Goal: Task Accomplishment & Management: Complete application form

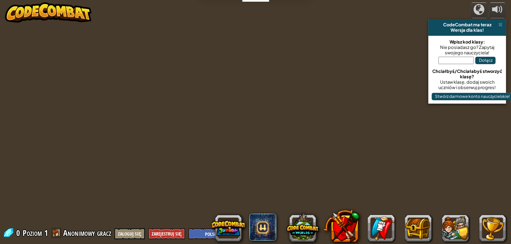
select select "pl"
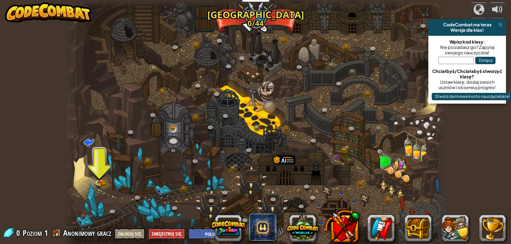
click at [458, 61] on input "text" at bounding box center [455, 60] width 35 height 7
type input "KeyJellyLate"
click at [484, 59] on button "Dołącz" at bounding box center [485, 60] width 20 height 7
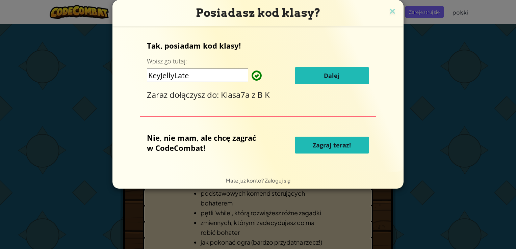
click at [304, 75] on button "Dalej" at bounding box center [332, 75] width 74 height 17
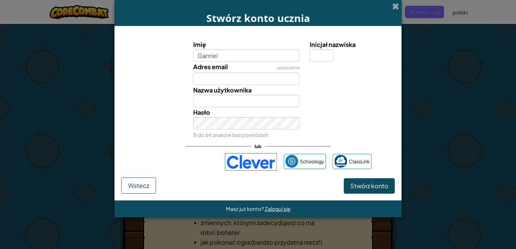
click at [210, 55] on input "Ganriel" at bounding box center [246, 55] width 107 height 12
type input "Gabriel"
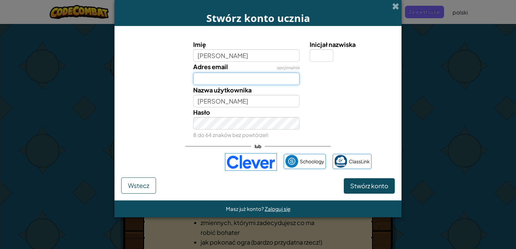
click at [210, 84] on input "Adres email" at bounding box center [246, 79] width 107 height 12
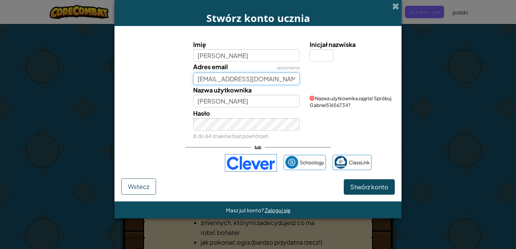
type input "gabcis@sp42bialystok.pl"
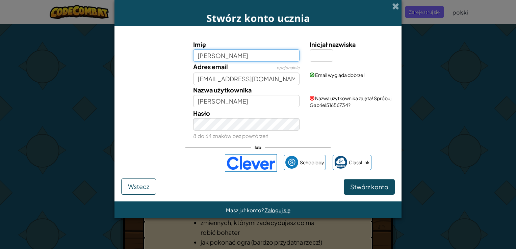
click at [244, 59] on input "Gabriel" at bounding box center [246, 55] width 107 height 12
type input "Gabcis"
click at [344, 179] on button "Stwórz konto" at bounding box center [369, 187] width 51 height 16
type input "Gabcis"
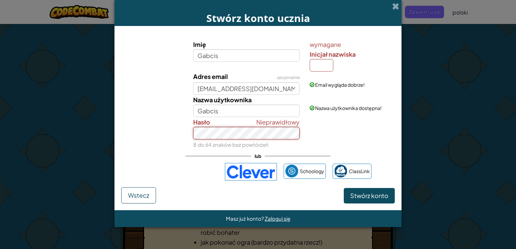
click at [344, 188] on button "Stwórz konto" at bounding box center [369, 196] width 51 height 16
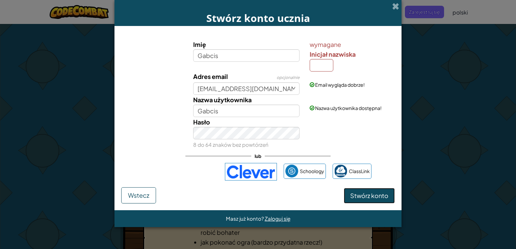
click at [363, 195] on span "Stwórz konto" at bounding box center [369, 196] width 38 height 8
click at [365, 196] on span "Stwórz konto" at bounding box center [369, 196] width 38 height 8
click at [326, 69] on input "Inicjał nazwiska" at bounding box center [322, 65] width 24 height 12
type input "c"
type input "G"
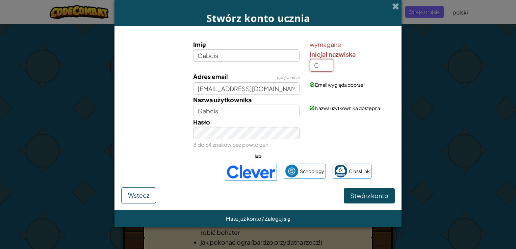
type input "C"
click at [344, 188] on button "Stwórz konto" at bounding box center [369, 196] width 51 height 16
type input "GabcisC"
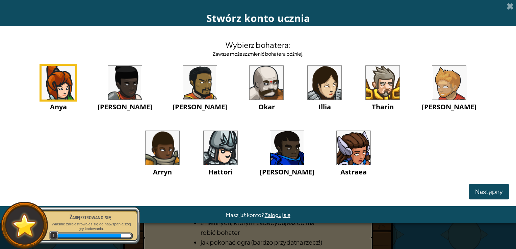
click at [270, 152] on img at bounding box center [287, 148] width 34 height 34
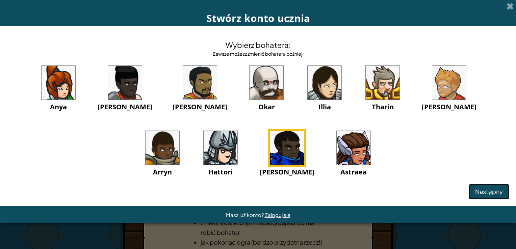
click at [479, 196] on button "Następny" at bounding box center [489, 192] width 41 height 16
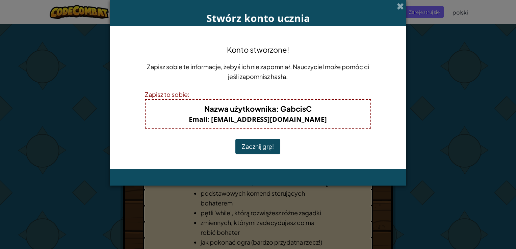
click at [260, 149] on button "Zacznij grę!" at bounding box center [257, 147] width 45 height 16
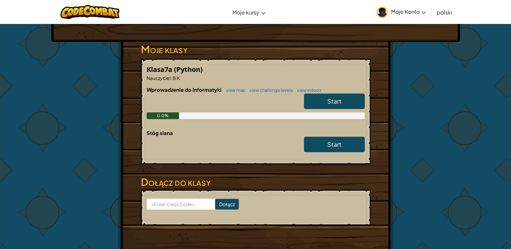
scroll to position [169, 0]
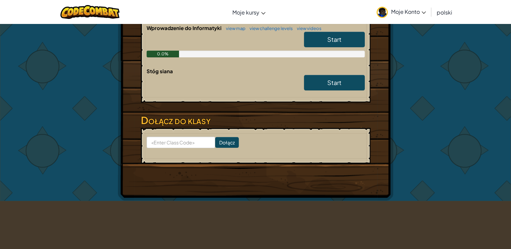
click at [319, 44] on link "Start" at bounding box center [334, 40] width 61 height 16
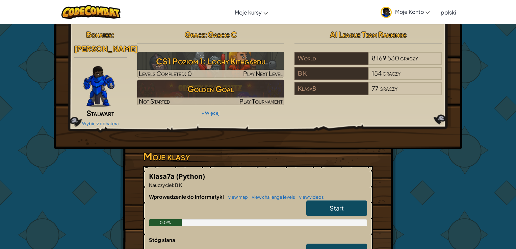
select select "pl"
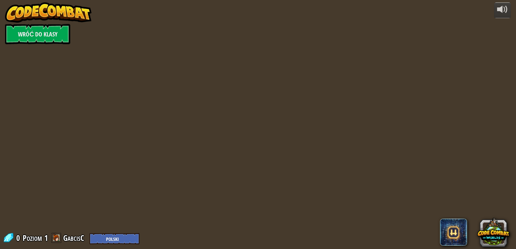
select select "pl"
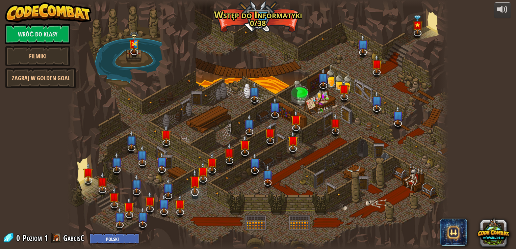
select select "pl"
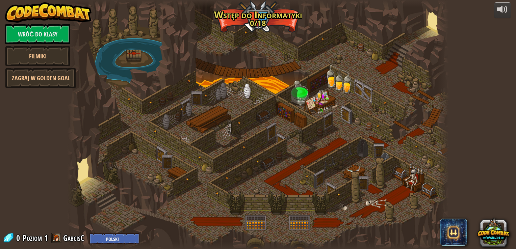
select select "pl"
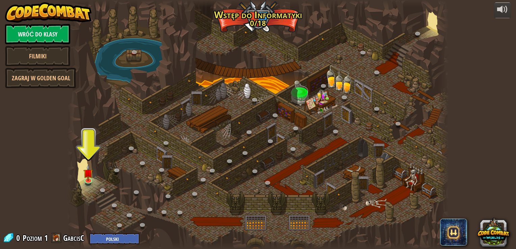
click at [357, 206] on div at bounding box center [257, 124] width 381 height 249
click at [89, 179] on img at bounding box center [87, 169] width 9 height 22
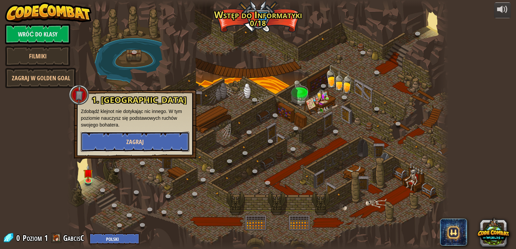
click at [123, 145] on button "Zagraj" at bounding box center [135, 142] width 109 height 20
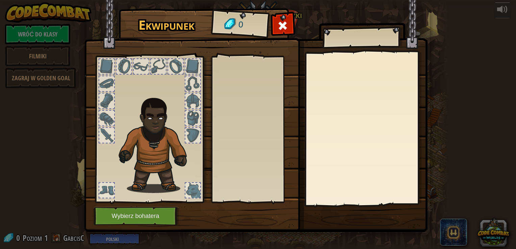
click at [108, 185] on div at bounding box center [106, 190] width 15 height 15
click at [108, 186] on div at bounding box center [106, 190] width 15 height 15
click at [187, 191] on div at bounding box center [192, 190] width 15 height 15
click at [188, 133] on div at bounding box center [192, 135] width 15 height 15
click at [190, 122] on div at bounding box center [192, 118] width 15 height 15
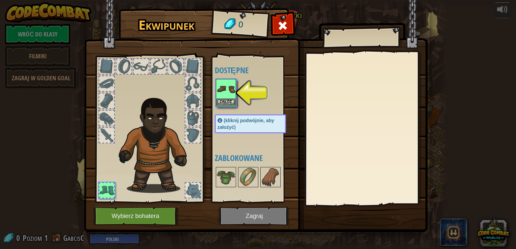
click at [227, 90] on img at bounding box center [225, 89] width 19 height 19
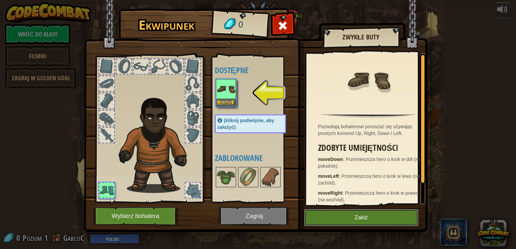
click at [321, 214] on button "Załóż" at bounding box center [361, 217] width 114 height 17
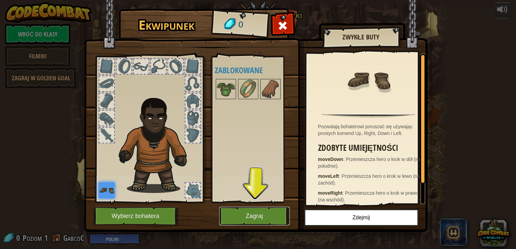
click at [240, 211] on button "Zagraj" at bounding box center [254, 216] width 71 height 19
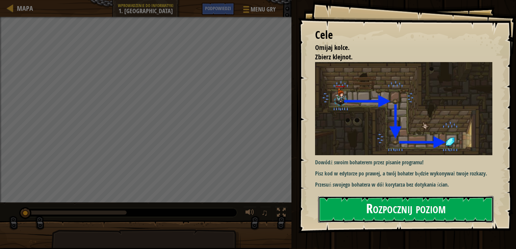
click at [359, 209] on button "Rozpocznij poziom" at bounding box center [406, 209] width 176 height 27
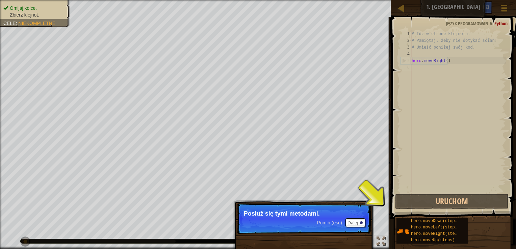
click at [327, 216] on p "Posłuż się tymi metodami." at bounding box center [304, 213] width 120 height 7
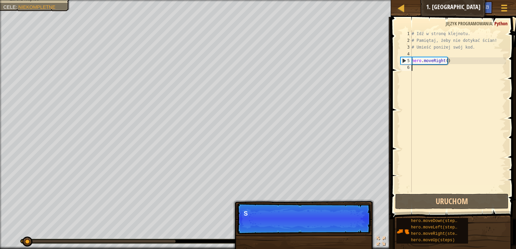
scroll to position [3, 0]
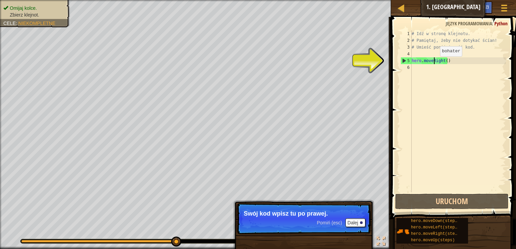
click at [434, 63] on div "# Idź w stronę klejnotu. # Pamiętaj, żeby nie dotykać ścian! # Umieść poniżej s…" at bounding box center [458, 118] width 96 height 176
click at [446, 61] on div "# Idź w stronę klejnotu. # Pamiętaj, żeby nie dotykać ścian! # Umieść poniżej s…" at bounding box center [458, 118] width 96 height 176
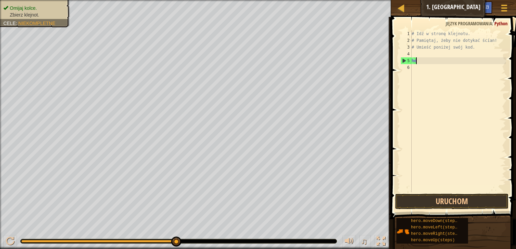
type textarea "h"
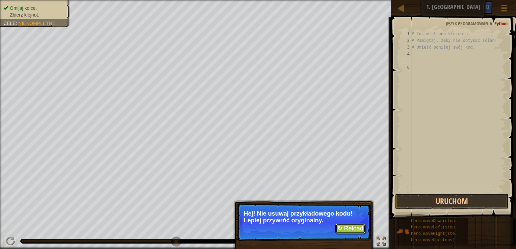
click at [351, 226] on button "↻ Reload" at bounding box center [350, 229] width 30 height 10
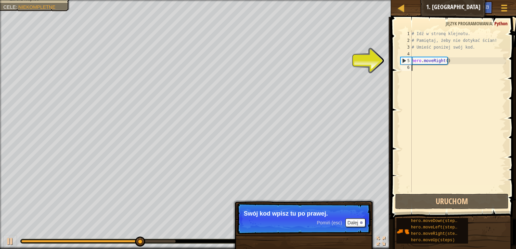
click at [403, 59] on div "5" at bounding box center [406, 60] width 11 height 7
click at [403, 61] on div "5" at bounding box center [406, 60] width 11 height 7
type textarea "hero.moveRight()"
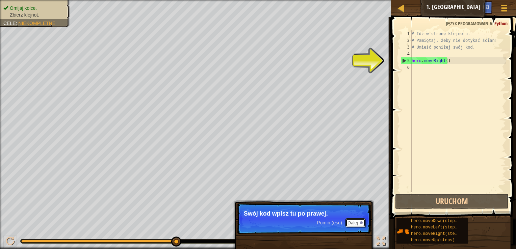
click at [355, 221] on button "Dalej" at bounding box center [355, 222] width 20 height 9
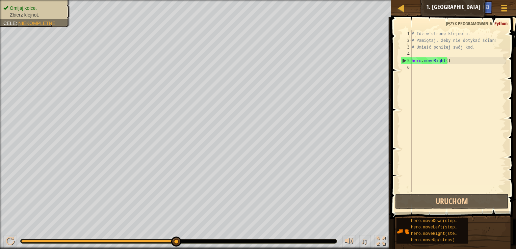
click at [412, 69] on div "# Idź w stronę klejnotu. # Pamiętaj, żeby nie dotykać ścian! # Umieść poniżej s…" at bounding box center [458, 118] width 96 height 176
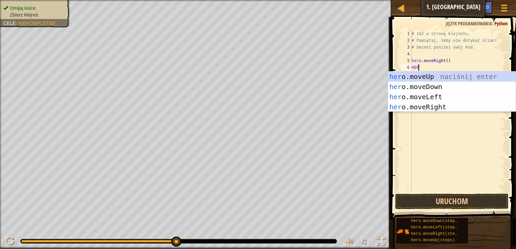
type textarea "HERO"
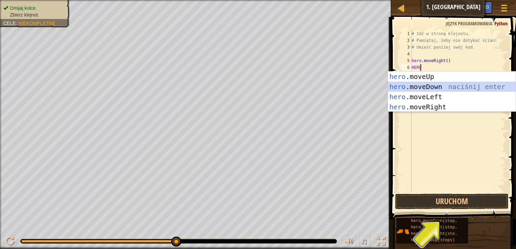
click at [418, 88] on div "hero .moveUp naciśnij enter hero .moveDown naciśnij enter hero .moveLeft naciśn…" at bounding box center [452, 102] width 128 height 61
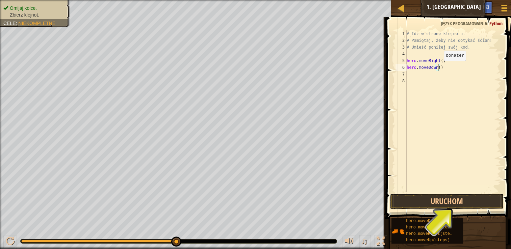
click at [438, 68] on div "# Idź w stronę klejnotu. # Pamiętaj, żeby nie dotykać ścian! # Umieść poniżej s…" at bounding box center [453, 118] width 96 height 176
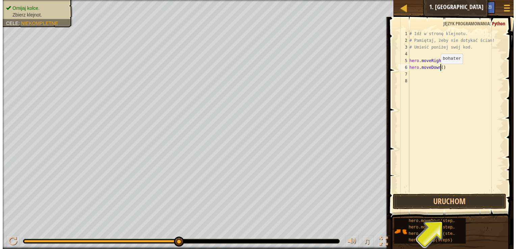
scroll to position [3, 2]
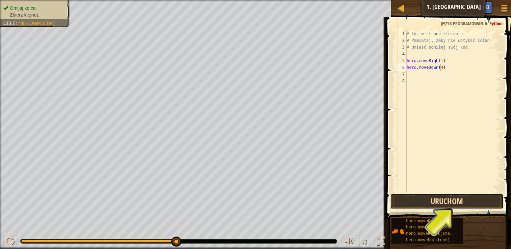
click at [431, 201] on button "Uruchom" at bounding box center [446, 202] width 113 height 16
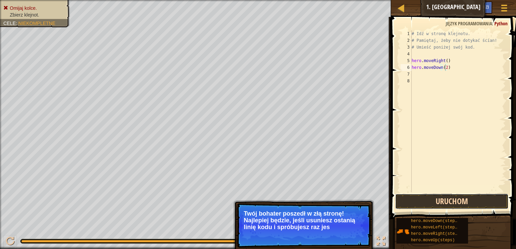
click at [430, 204] on button "Uruchom" at bounding box center [451, 202] width 113 height 16
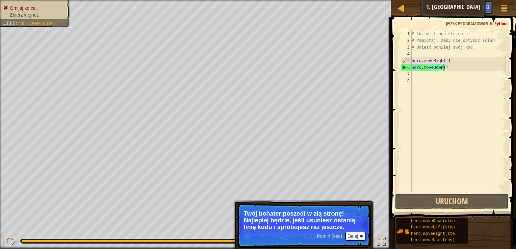
type textarea "hero.moveDown()"
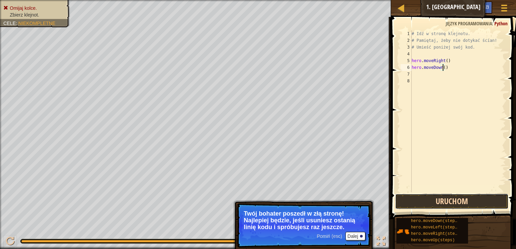
click at [440, 203] on button "Uruchom" at bounding box center [451, 202] width 113 height 16
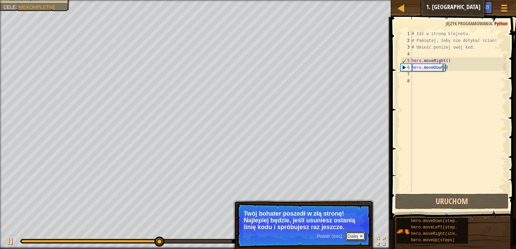
click at [355, 237] on button "Dalej" at bounding box center [355, 236] width 20 height 9
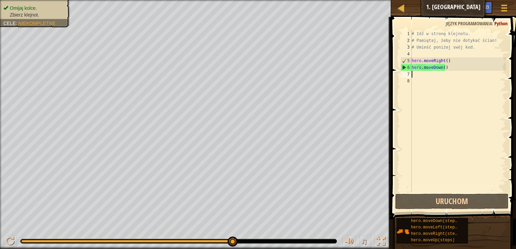
click at [414, 77] on div "# Idź w stronę klejnotu. # Pamiętaj, żeby nie dotykać ścian! # Umieść poniżej s…" at bounding box center [458, 118] width 96 height 176
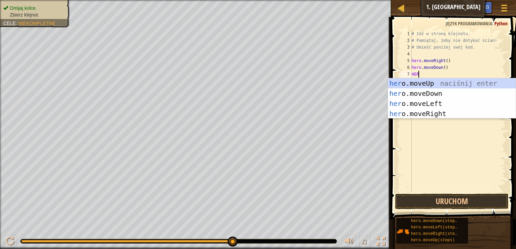
type textarea "HERO"
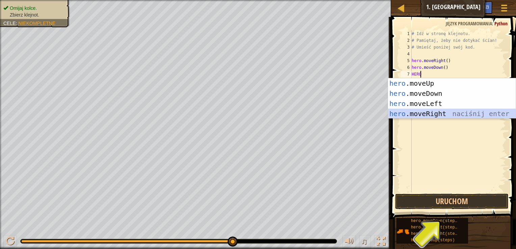
click at [434, 116] on div "hero .moveUp naciśnij enter hero .moveDown naciśnij enter hero .moveLeft naciśn…" at bounding box center [452, 108] width 128 height 61
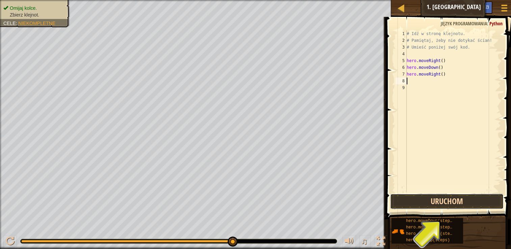
click at [431, 205] on button "Uruchom" at bounding box center [446, 202] width 113 height 16
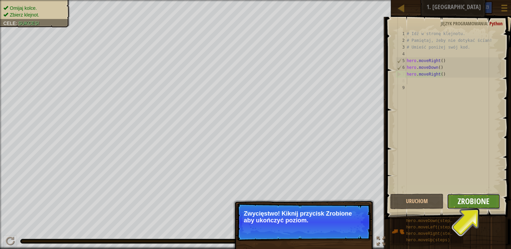
click at [462, 199] on span "Zrobione" at bounding box center [473, 201] width 32 height 11
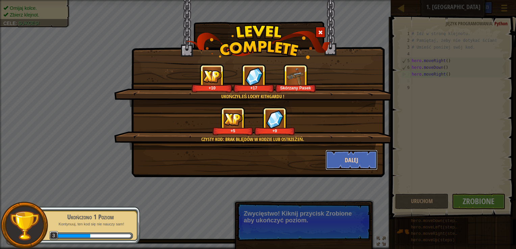
click at [356, 160] on button "Dalej" at bounding box center [351, 160] width 52 height 20
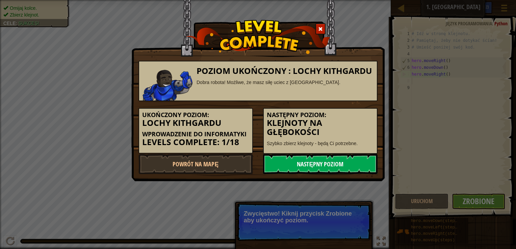
click at [327, 164] on link "Następny poziom" at bounding box center [320, 164] width 114 height 20
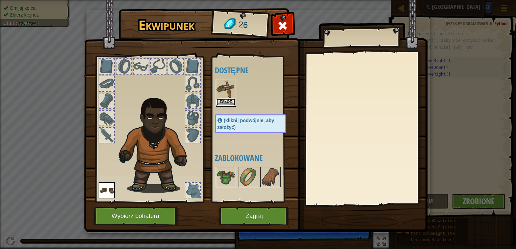
click at [223, 99] on button "Załóż" at bounding box center [225, 102] width 19 height 7
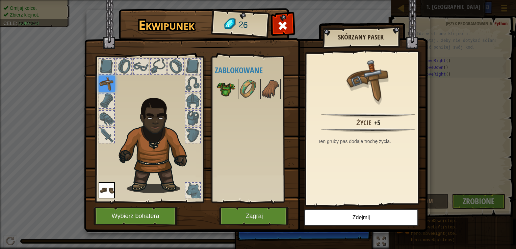
click at [222, 88] on img at bounding box center [225, 89] width 19 height 19
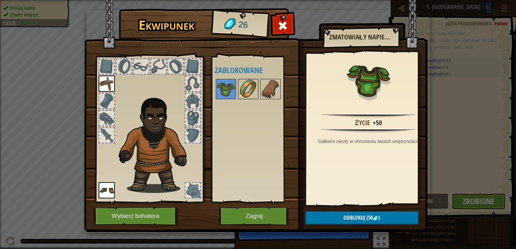
click at [244, 86] on img at bounding box center [248, 89] width 19 height 19
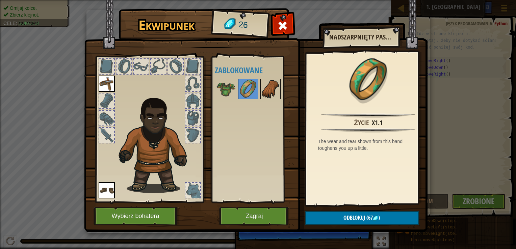
click at [268, 95] on img at bounding box center [270, 89] width 19 height 19
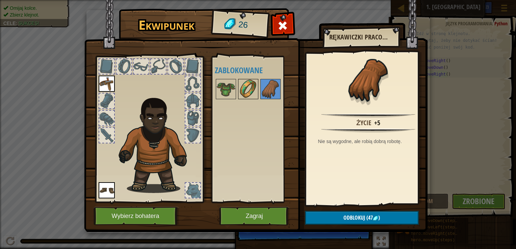
click at [251, 93] on img at bounding box center [248, 89] width 19 height 19
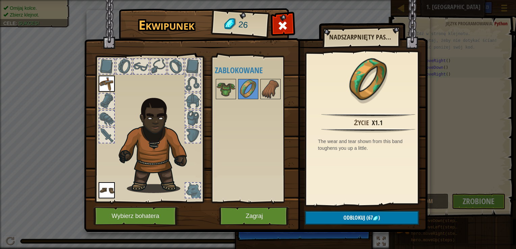
click at [193, 132] on div at bounding box center [192, 135] width 15 height 15
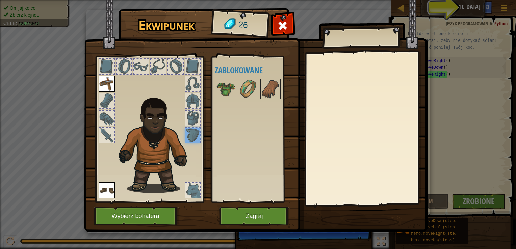
click at [190, 185] on div at bounding box center [192, 190] width 15 height 15
click at [192, 118] on div at bounding box center [192, 118] width 15 height 15
click at [190, 97] on div at bounding box center [192, 101] width 15 height 15
click at [190, 81] on div at bounding box center [192, 83] width 15 height 15
click at [190, 65] on div at bounding box center [192, 66] width 15 height 15
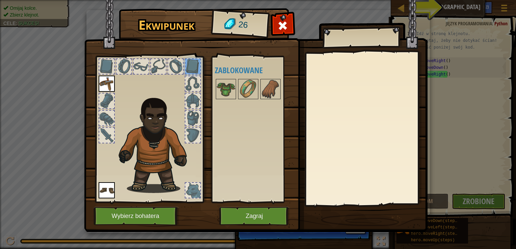
click at [176, 67] on div at bounding box center [175, 66] width 15 height 15
drag, startPoint x: 167, startPoint y: 65, endPoint x: 159, endPoint y: 63, distance: 8.4
click at [162, 63] on div at bounding box center [149, 128] width 111 height 152
drag, startPoint x: 150, startPoint y: 65, endPoint x: 142, endPoint y: 65, distance: 7.8
click at [143, 65] on div at bounding box center [149, 128] width 111 height 152
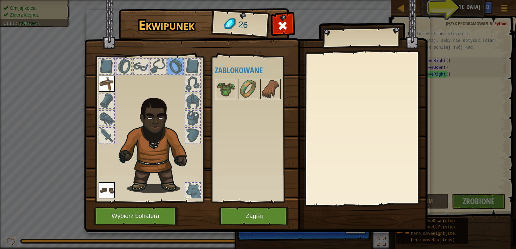
click at [136, 65] on div at bounding box center [141, 66] width 15 height 15
click at [122, 65] on div at bounding box center [123, 66] width 15 height 15
click at [115, 67] on div at bounding box center [149, 128] width 111 height 152
click at [109, 65] on div at bounding box center [106, 66] width 15 height 15
drag, startPoint x: 108, startPoint y: 72, endPoint x: 100, endPoint y: 92, distance: 22.0
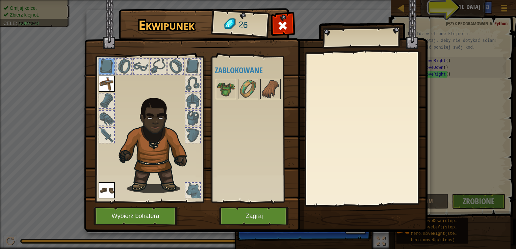
click at [101, 88] on div at bounding box center [149, 128] width 111 height 152
click at [103, 98] on div at bounding box center [106, 101] width 15 height 15
click at [108, 124] on div at bounding box center [106, 118] width 15 height 15
click at [107, 129] on div at bounding box center [106, 135] width 15 height 15
click at [104, 190] on img at bounding box center [107, 190] width 16 height 16
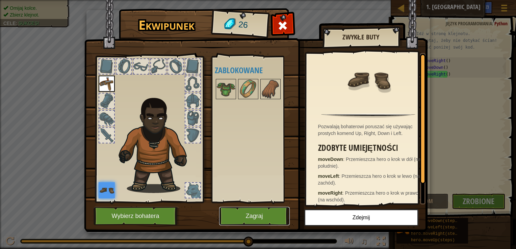
click at [248, 210] on button "Zagraj" at bounding box center [254, 216] width 71 height 19
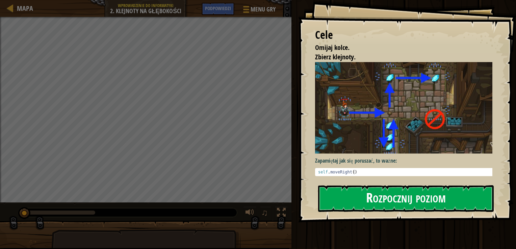
click at [370, 192] on button "Rozpocznij poziom" at bounding box center [406, 198] width 176 height 27
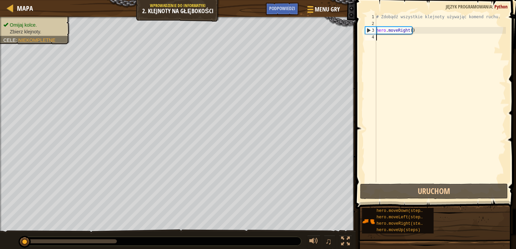
click at [380, 41] on div "# Zdobądź wszystkie klejnoty używając komend ruchu. hero . moveRight ( )" at bounding box center [440, 105] width 131 height 182
click at [379, 38] on div "# Zdobądź wszystkie klejnoty używając komend ruchu. hero . moveRight ( )" at bounding box center [440, 105] width 131 height 182
click at [380, 36] on div "# Zdobądź wszystkie klejnoty używając komend ruchu. hero . moveRight ( )" at bounding box center [440, 105] width 131 height 182
click at [387, 37] on div "# Zdobądź wszystkie klejnoty używając komend ruchu. hero . moveRight ( )" at bounding box center [440, 105] width 131 height 182
click at [387, 38] on div "# Zdobądź wszystkie klejnoty używając komend ruchu. hero . moveRight ( )" at bounding box center [440, 105] width 131 height 182
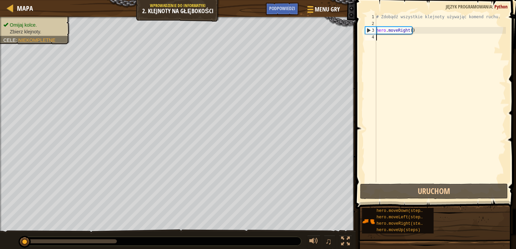
drag, startPoint x: 387, startPoint y: 38, endPoint x: 374, endPoint y: 38, distance: 12.5
click at [386, 38] on div "# Zdobądź wszystkie klejnoty używając komend ruchu. hero . moveRight ( )" at bounding box center [440, 105] width 131 height 182
click at [404, 32] on div "# Zdobądź wszystkie klejnoty używając komend ruchu. hero . moveRight ( )" at bounding box center [440, 105] width 131 height 182
type textarea "hero.moveRight()"
click at [408, 32] on div "# Zdobądź wszystkie klejnoty używając komend ruchu. hero . moveRight ( )" at bounding box center [440, 105] width 131 height 182
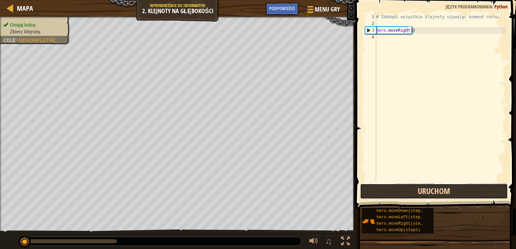
click at [416, 186] on button "Uruchom" at bounding box center [434, 192] width 148 height 16
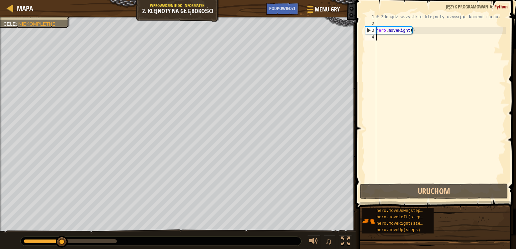
click at [379, 41] on div "# Zdobądź wszystkie klejnoty używając komend ruchu. hero . moveRight ( )" at bounding box center [440, 105] width 131 height 182
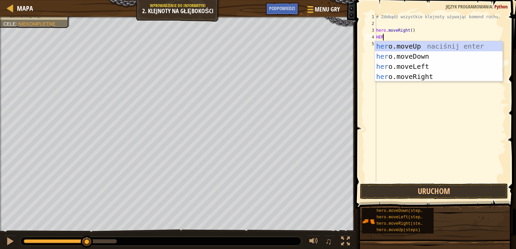
scroll to position [3, 0]
type textarea "HERO."
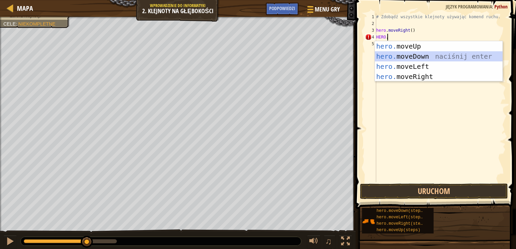
click at [418, 57] on div "hero. moveUp naciśnij enter hero. moveDown naciśnij enter hero. moveLeft naciśn…" at bounding box center [439, 71] width 128 height 61
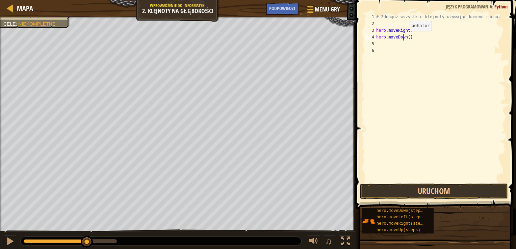
click at [403, 38] on div "# Zdobądź wszystkie klejnoty używając komend ruchu. hero . moveRight ( ) hero .…" at bounding box center [440, 105] width 131 height 182
click at [404, 37] on div "# Zdobądź wszystkie klejnoty używając komend ruchu. hero . moveRight ( ) hero .…" at bounding box center [440, 105] width 131 height 182
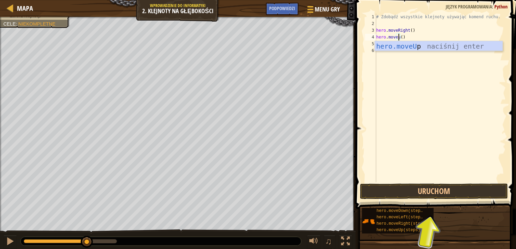
scroll to position [3, 1]
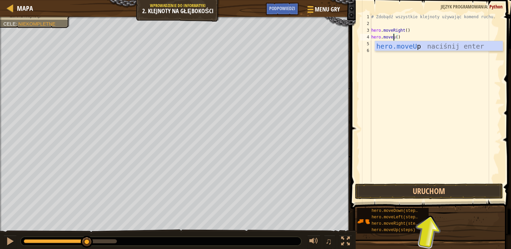
click at [408, 43] on div "hero.moveU p naciśnij enter" at bounding box center [439, 56] width 128 height 30
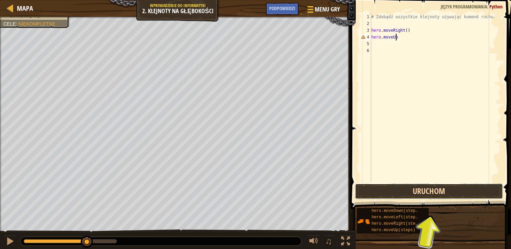
click at [432, 192] on button "Uruchom" at bounding box center [429, 192] width 148 height 16
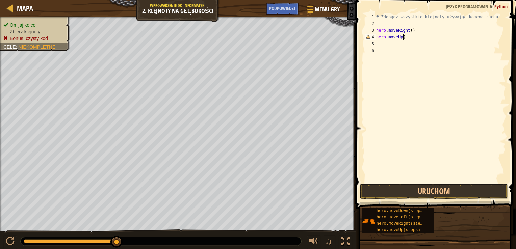
scroll to position [3, 2]
click at [407, 191] on button "Uruchom" at bounding box center [434, 192] width 148 height 16
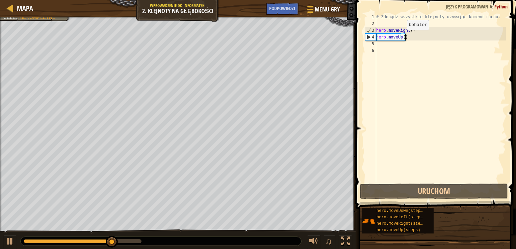
click at [401, 37] on div "# Zdobądź wszystkie klejnoty używając komend ruchu. hero . moveRight ( ) hero .…" at bounding box center [440, 105] width 131 height 182
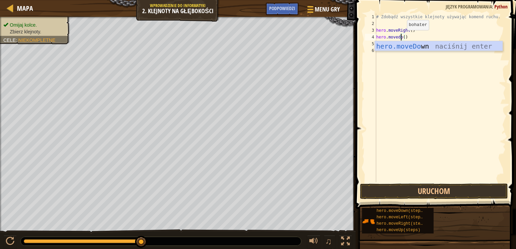
scroll to position [3, 2]
click at [420, 45] on div "hero.moveDown naciśnij enter" at bounding box center [439, 56] width 128 height 30
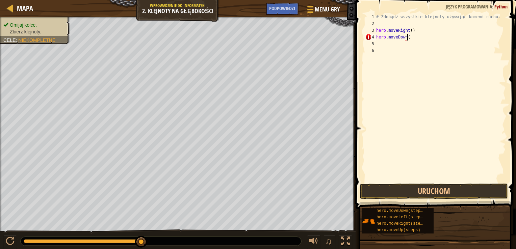
scroll to position [3, 2]
type textarea "hero.moveDown()"
click at [421, 188] on button "Uruchom" at bounding box center [434, 192] width 148 height 16
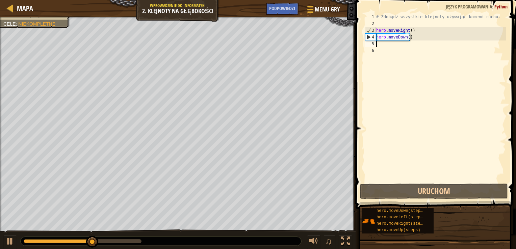
click at [382, 46] on div "# Zdobądź wszystkie klejnoty używając komend ruchu. hero . moveRight ( ) hero .…" at bounding box center [440, 105] width 131 height 182
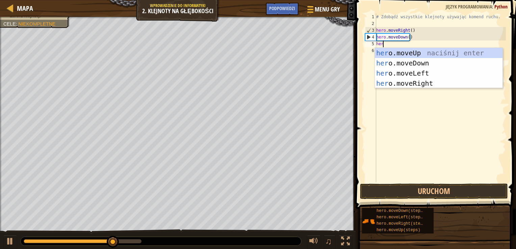
type textarea "hero"
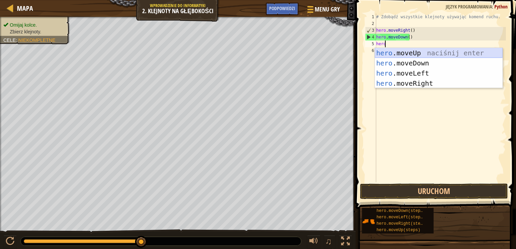
click at [426, 52] on div "hero .moveUp naciśnij enter hero .moveDown naciśnij enter hero .moveLeft naciśn…" at bounding box center [439, 78] width 128 height 61
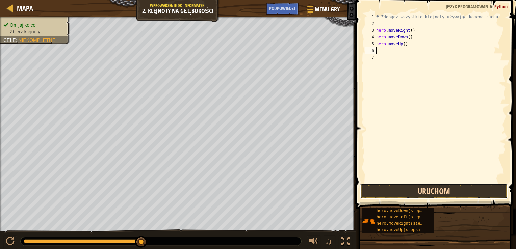
click at [403, 193] on button "Uruchom" at bounding box center [434, 192] width 148 height 16
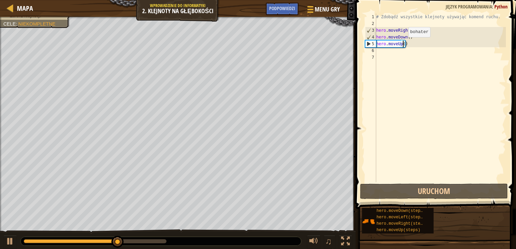
click at [402, 44] on div "# Zdobądź wszystkie klejnoty używając komend ruchu. hero . moveRight ( ) hero .…" at bounding box center [440, 105] width 131 height 182
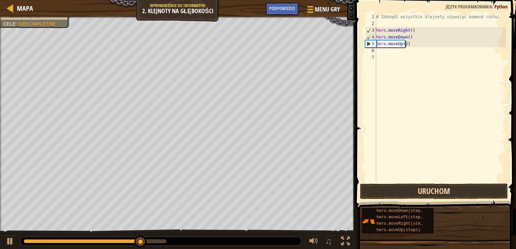
type textarea "hero.moveUp(2)"
click at [426, 191] on button "Uruchom" at bounding box center [434, 192] width 148 height 16
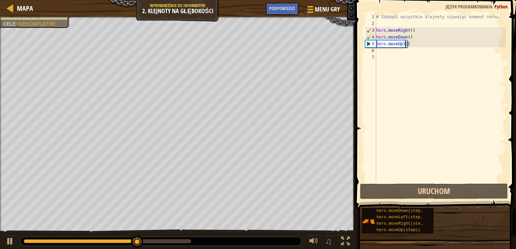
click at [382, 52] on div "# Zdobądź wszystkie klejnoty używając komend ruchu. hero . moveRight ( ) hero .…" at bounding box center [440, 105] width 131 height 182
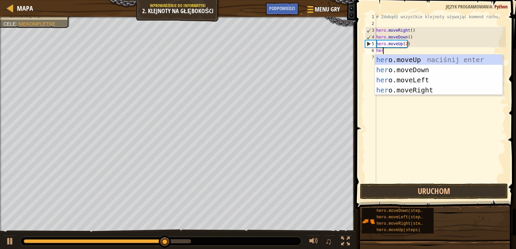
type textarea "hero"
click at [416, 88] on div "hero .moveUp naciśnij enter hero .moveDown naciśnij enter hero .moveLeft naciśn…" at bounding box center [439, 85] width 128 height 61
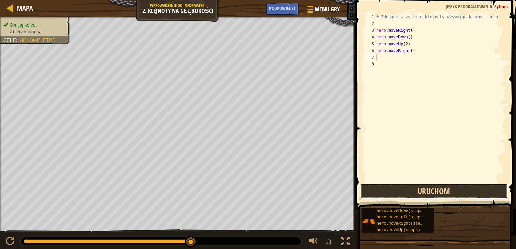
drag, startPoint x: 391, startPoint y: 190, endPoint x: 396, endPoint y: 189, distance: 4.8
click at [394, 189] on button "Uruchom" at bounding box center [434, 192] width 148 height 16
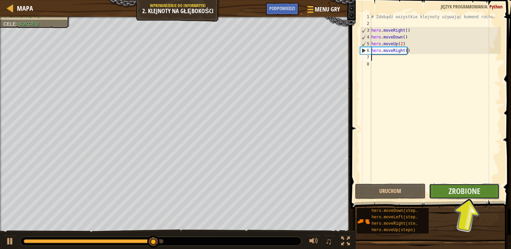
click at [443, 187] on button "Zrobione" at bounding box center [464, 192] width 71 height 16
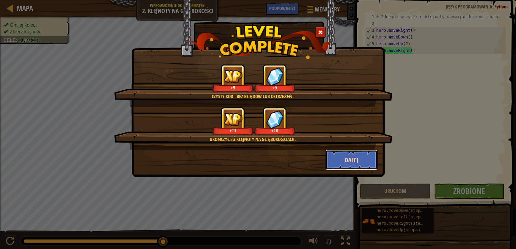
click at [359, 161] on button "Dalej" at bounding box center [351, 160] width 52 height 20
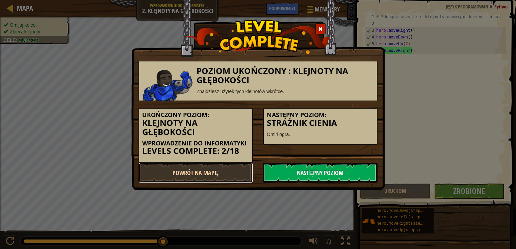
click at [247, 170] on link "Powrót na Mapę" at bounding box center [195, 173] width 114 height 20
select select "pl"
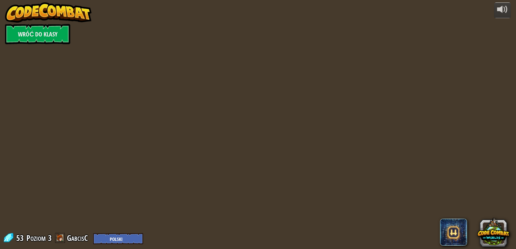
select select "pl"
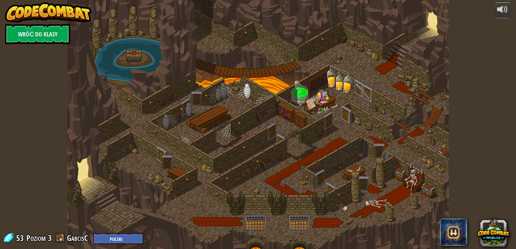
select select "pl"
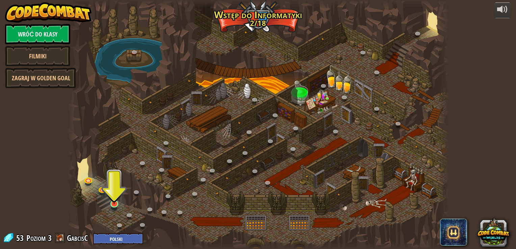
click at [111, 202] on img at bounding box center [113, 194] width 9 height 22
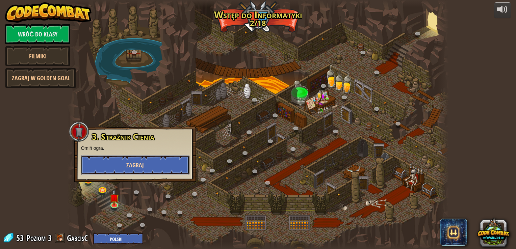
click at [118, 171] on button "Zagraj" at bounding box center [135, 165] width 109 height 20
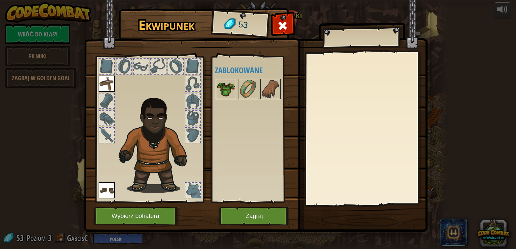
click at [223, 93] on img at bounding box center [225, 89] width 19 height 19
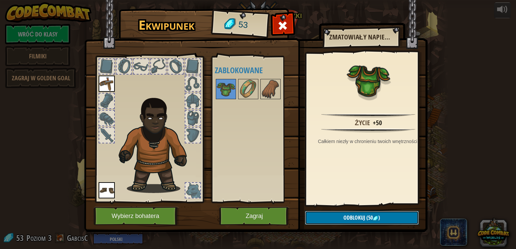
click at [361, 214] on span "Odblokuj" at bounding box center [354, 217] width 22 height 7
click at [346, 215] on button "Potwierdź" at bounding box center [362, 218] width 114 height 14
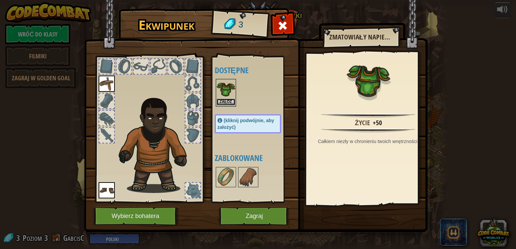
click at [222, 100] on button "Załóż" at bounding box center [225, 102] width 19 height 7
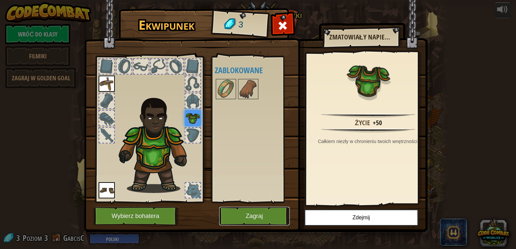
click at [263, 210] on button "Zagraj" at bounding box center [254, 216] width 71 height 19
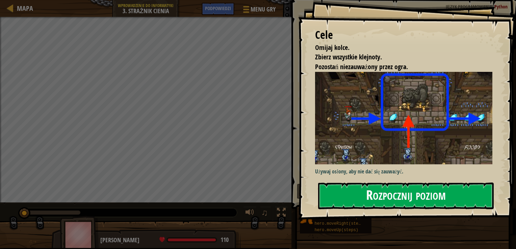
click at [342, 198] on button "Rozpocznij poziom" at bounding box center [406, 196] width 176 height 27
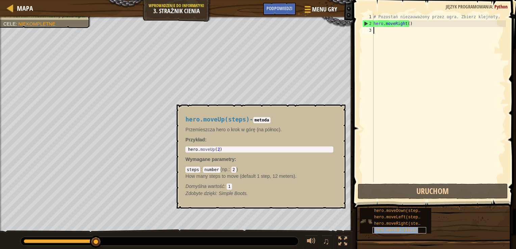
click at [398, 230] on span "hero.moveUp(steps)" at bounding box center [396, 230] width 44 height 5
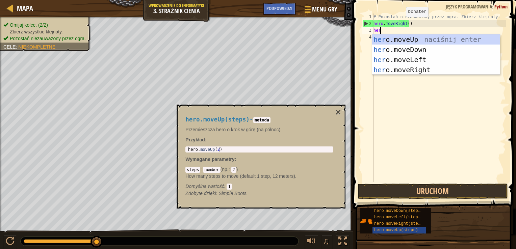
type textarea "hero"
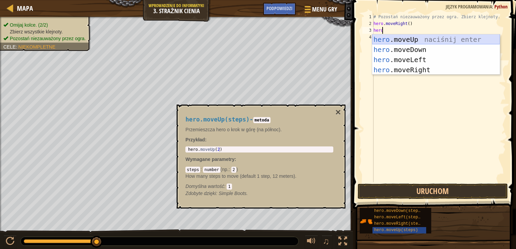
click at [421, 41] on div "hero .moveUp naciśnij enter hero .moveDown naciśnij enter hero .moveLeft naciśn…" at bounding box center [436, 64] width 128 height 61
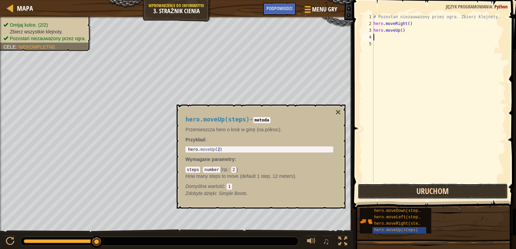
click at [437, 191] on button "Uruchom" at bounding box center [433, 192] width 150 height 16
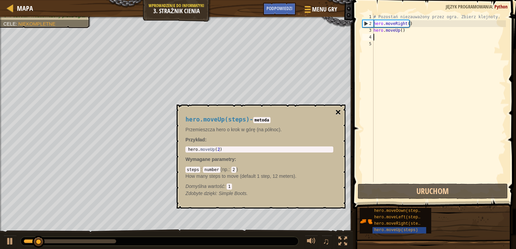
click at [338, 112] on button "×" at bounding box center [337, 112] width 5 height 9
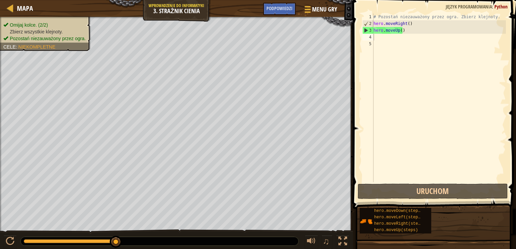
click at [376, 39] on div "# Pozostań niezauważony przez ogra. Zbierz klejnoty. hero . moveRight ( ) hero …" at bounding box center [439, 105] width 134 height 182
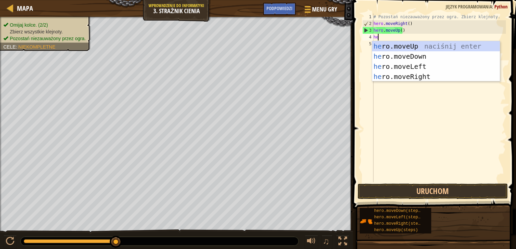
type textarea "her"
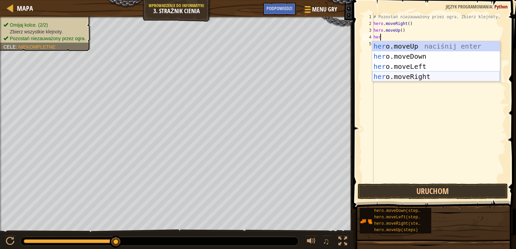
click at [414, 77] on div "her o.moveUp naciśnij enter her o.moveDown naciśnij enter her o.moveLeft naciśn…" at bounding box center [436, 71] width 128 height 61
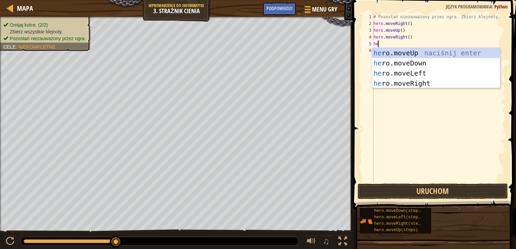
type textarea "her"
drag, startPoint x: 411, startPoint y: 60, endPoint x: 404, endPoint y: 57, distance: 8.2
click at [411, 60] on div "her o.moveUp naciśnij enter her o.moveDown naciśnij enter her o.moveLeft naciśn…" at bounding box center [436, 78] width 128 height 61
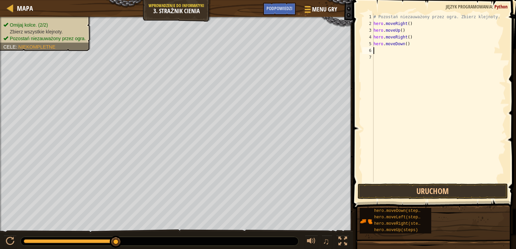
click at [390, 53] on div "# Pozostań niezauważony przez ogra. Zbierz klejnoty. hero . moveRight ( ) hero …" at bounding box center [439, 105] width 134 height 182
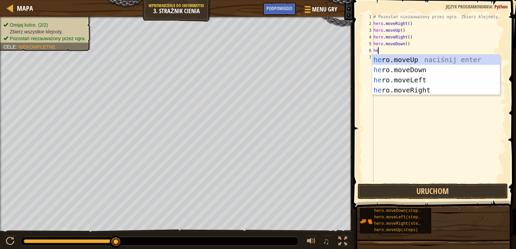
type textarea "her"
click at [415, 86] on div "her o.moveUp naciśnij enter her o.moveDown naciśnij enter her o.moveLeft naciśn…" at bounding box center [436, 85] width 128 height 61
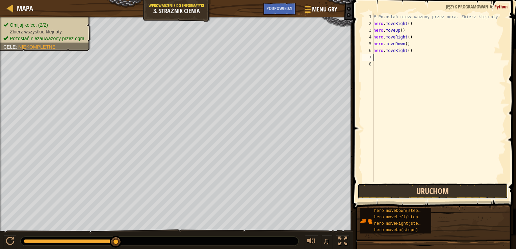
click at [403, 188] on button "Uruchom" at bounding box center [433, 192] width 150 height 16
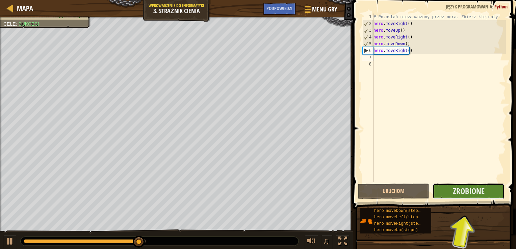
click at [485, 186] on button "Zrobione" at bounding box center [468, 192] width 72 height 16
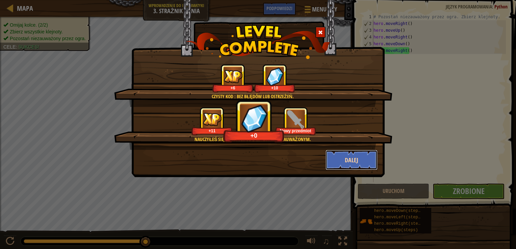
click at [341, 165] on button "Dalej" at bounding box center [351, 160] width 52 height 20
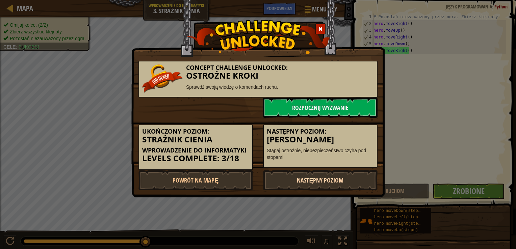
click at [289, 181] on link "Następny poziom" at bounding box center [320, 180] width 114 height 20
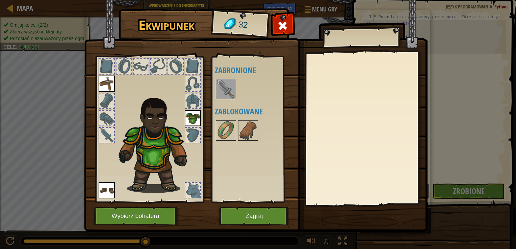
click at [220, 91] on img at bounding box center [225, 89] width 19 height 19
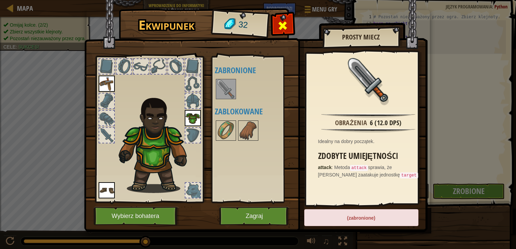
click at [279, 24] on span at bounding box center [282, 25] width 11 height 11
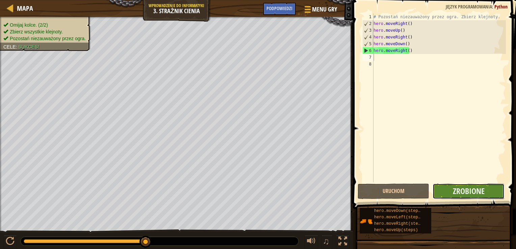
click at [452, 187] on button "Zrobione" at bounding box center [468, 192] width 72 height 16
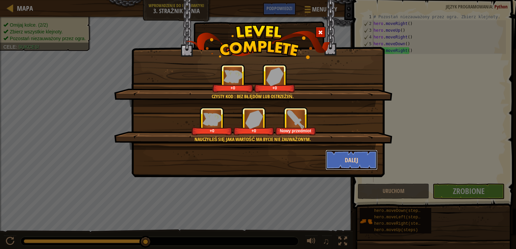
click at [339, 157] on button "Dalej" at bounding box center [351, 160] width 52 height 20
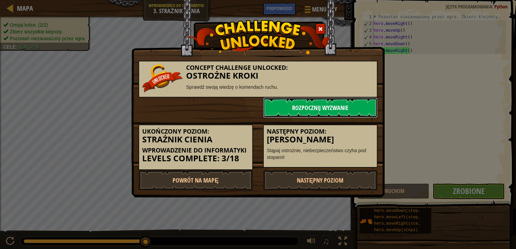
click at [298, 105] on link "Rozpocznij wyzwanie" at bounding box center [320, 108] width 114 height 20
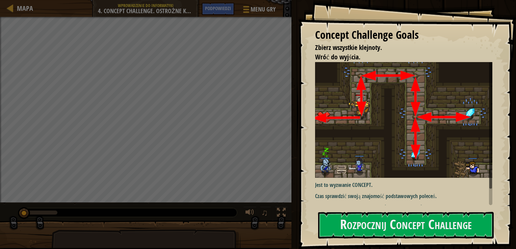
click at [470, 26] on div "Concept Challenge Goals Zbierz wszystkie klejnoty. Wróć do wyjścia. Jest to wyz…" at bounding box center [407, 124] width 218 height 249
click at [355, 229] on button "Rozpocznij Concept Challenge" at bounding box center [406, 225] width 176 height 27
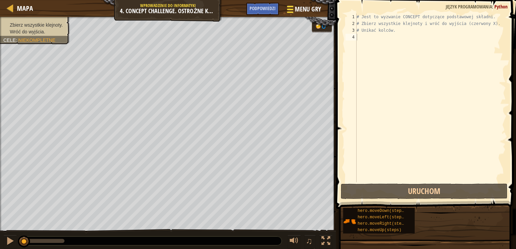
click at [290, 7] on span at bounding box center [290, 6] width 6 height 1
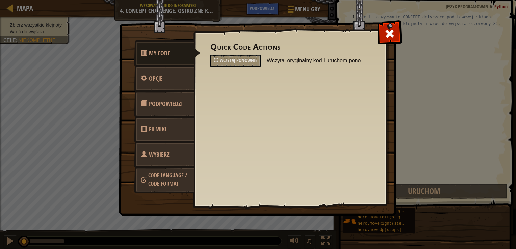
click at [162, 156] on span "Wybierz bohatera" at bounding box center [155, 162] width 29 height 25
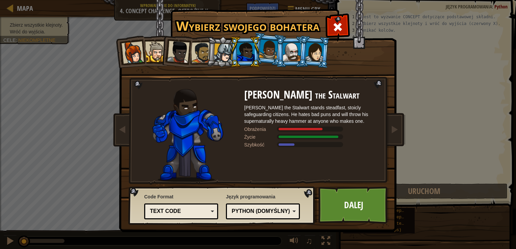
click at [341, 27] on span at bounding box center [337, 27] width 11 height 11
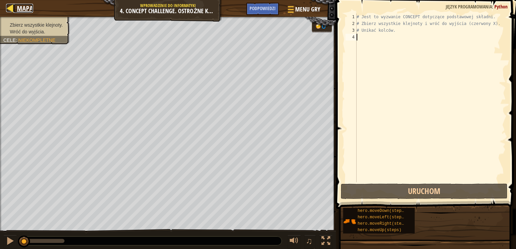
click at [8, 5] on div at bounding box center [10, 8] width 8 height 8
select select "pl"
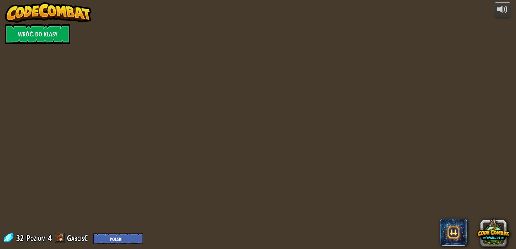
select select "pl"
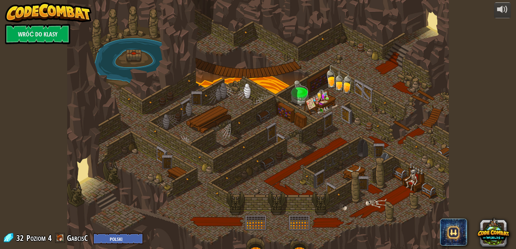
select select "pl"
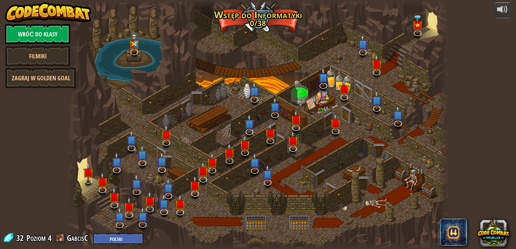
select select "pl"
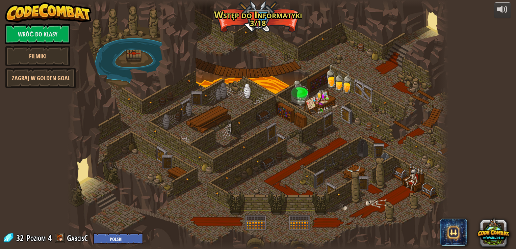
select select "pl"
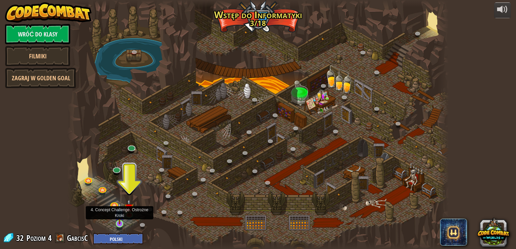
click at [116, 222] on img at bounding box center [119, 214] width 9 height 22
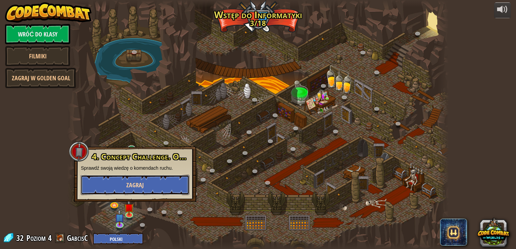
click at [117, 191] on button "Zagraj" at bounding box center [135, 185] width 109 height 20
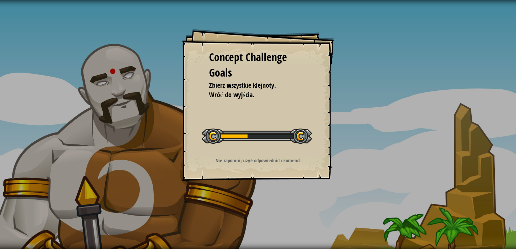
click at [214, 136] on div at bounding box center [257, 136] width 110 height 15
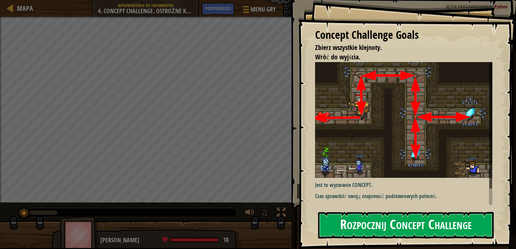
click at [375, 229] on button "Rozpocznij Concept Challenge" at bounding box center [406, 225] width 176 height 27
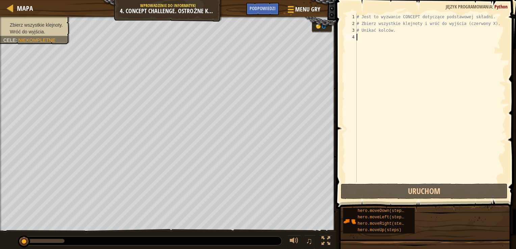
scroll to position [3, 0]
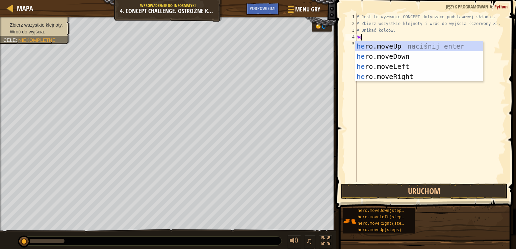
type textarea "her"
click at [387, 47] on div "her o.moveUp naciśnij enter her o.moveDown naciśnij enter her o.moveLeft naciśn…" at bounding box center [419, 71] width 128 height 61
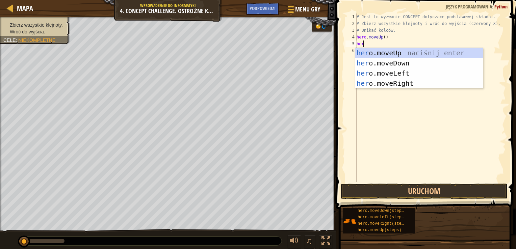
type textarea "hero"
click at [386, 82] on div "hero .moveUp naciśnij enter hero .moveDown naciśnij enter hero .moveLeft naciśn…" at bounding box center [419, 78] width 128 height 61
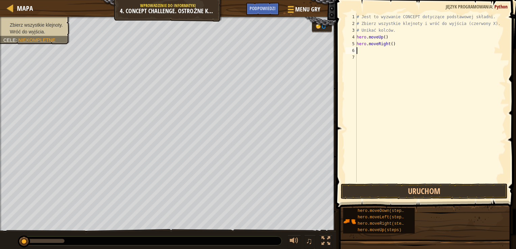
click at [360, 50] on div "# Jest to wyzwanie CONCEPT dotyczące podstawowej składni. # Zbierz wszystkie kl…" at bounding box center [430, 105] width 151 height 182
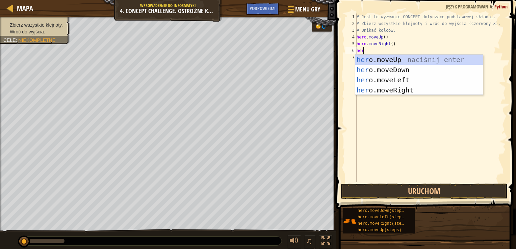
type textarea "hero"
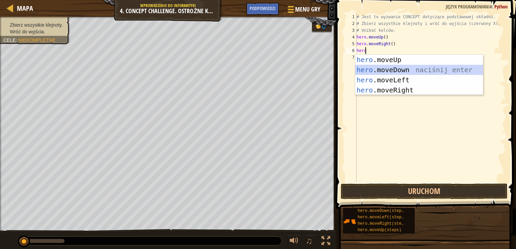
click at [379, 70] on div "hero .moveUp naciśnij enter hero .moveDown naciśnij enter hero .moveLeft naciśn…" at bounding box center [419, 85] width 128 height 61
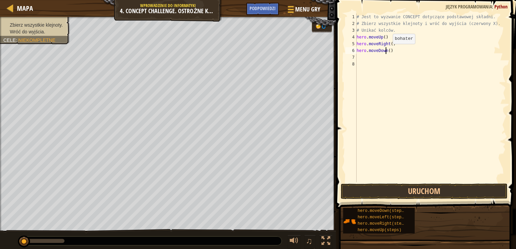
click at [387, 51] on div "# Jest to wyzwanie CONCEPT dotyczące podstawowej składni. # Zbierz wszystkie kl…" at bounding box center [430, 105] width 151 height 182
click at [388, 51] on div "# Jest to wyzwanie CONCEPT dotyczące podstawowej składni. # Zbierz wszystkie kl…" at bounding box center [430, 105] width 151 height 182
type textarea "hero.moveDown(1)"
click at [360, 59] on div "# Jest to wyzwanie CONCEPT dotyczące podstawowej składni. # Zbierz wszystkie kl…" at bounding box center [430, 105] width 151 height 182
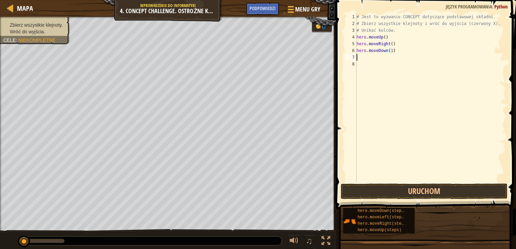
scroll to position [3, 0]
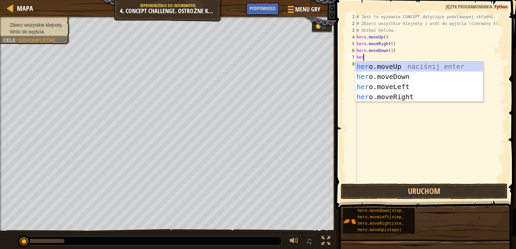
type textarea "hero"
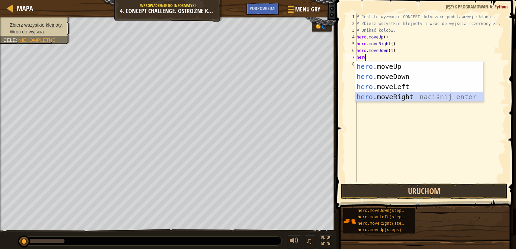
drag, startPoint x: 404, startPoint y: 95, endPoint x: 398, endPoint y: 91, distance: 7.4
click at [403, 96] on div "hero .moveUp naciśnij enter hero .moveDown naciśnij enter hero .moveLeft naciśn…" at bounding box center [419, 91] width 128 height 61
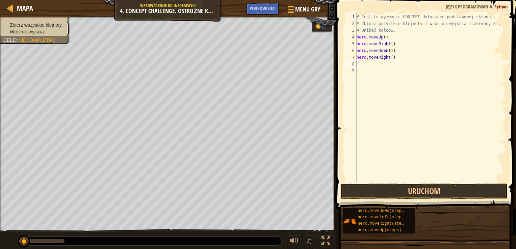
click at [366, 67] on div "# Jest to wyzwanie CONCEPT dotyczące podstawowej składni. # Zbierz wszystkie kl…" at bounding box center [430, 105] width 151 height 182
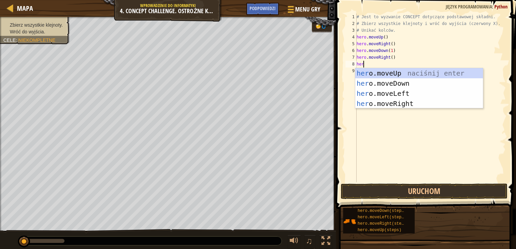
type textarea "hero"
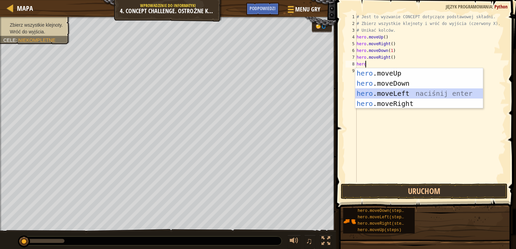
drag, startPoint x: 385, startPoint y: 91, endPoint x: 381, endPoint y: 87, distance: 5.3
click at [385, 91] on div "hero .moveUp naciśnij enter hero .moveDown naciśnij enter hero .moveLeft naciśn…" at bounding box center [419, 98] width 128 height 61
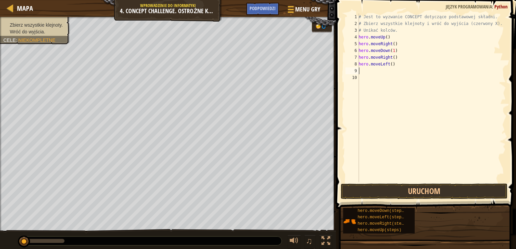
click at [363, 71] on div "# Jest to wyzwanie CONCEPT dotyczące podstawowej składni. # Zbierz wszystkie kl…" at bounding box center [431, 105] width 149 height 182
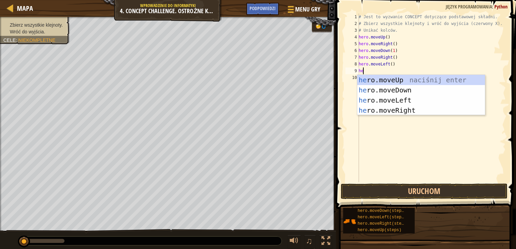
type textarea "hero"
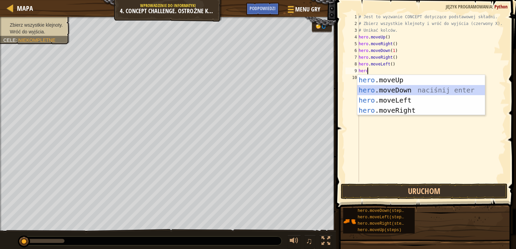
click at [386, 94] on div "hero .moveUp naciśnij enter hero .moveDown naciśnij enter hero .moveLeft naciśn…" at bounding box center [421, 105] width 128 height 61
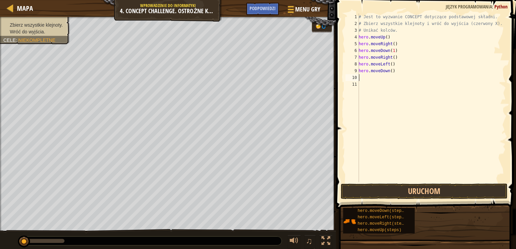
click at [360, 75] on div "# Jest to wyzwanie CONCEPT dotyczące podstawowej składni. # Zbierz wszystkie kl…" at bounding box center [431, 105] width 149 height 182
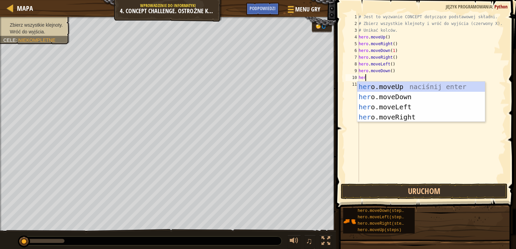
type textarea "hero"
click at [376, 87] on div "hero .moveUp naciśnij enter hero .moveDown naciśnij enter hero .moveLeft naciśn…" at bounding box center [421, 112] width 128 height 61
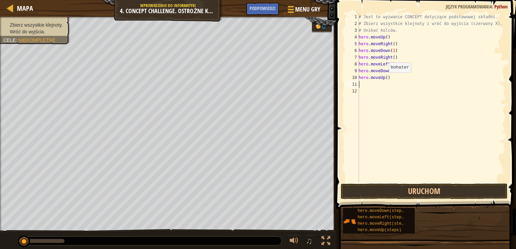
click at [385, 79] on div "# Jest to wyzwanie CONCEPT dotyczące podstawowej składni. # Zbierz wszystkie kl…" at bounding box center [431, 105] width 149 height 182
type textarea "hero.moveUp(2)"
click at [363, 84] on div "# Jest to wyzwanie CONCEPT dotyczące podstawowej składni. # Zbierz wszystkie kl…" at bounding box center [431, 105] width 149 height 182
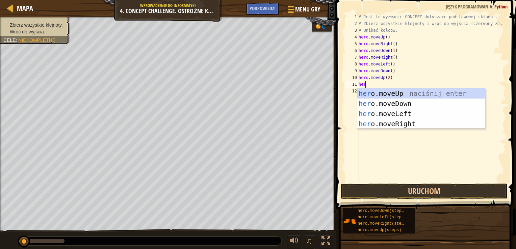
type textarea "hero"
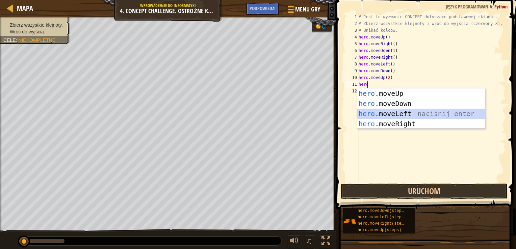
click at [387, 113] on div "hero .moveUp naciśnij enter hero .moveDown naciśnij enter hero .moveLeft naciśn…" at bounding box center [421, 118] width 128 height 61
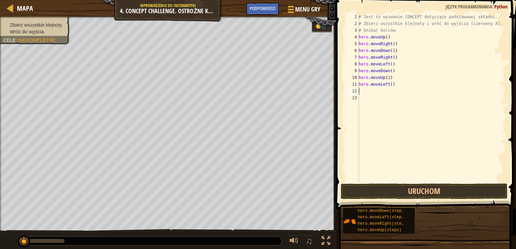
click at [368, 95] on div "# Jest to wyzwanie CONCEPT dotyczące podstawowej składni. # Zbierz wszystkie kl…" at bounding box center [431, 105] width 149 height 182
click at [364, 89] on div "# Jest to wyzwanie CONCEPT dotyczące podstawowej składni. # Zbierz wszystkie kl…" at bounding box center [431, 105] width 149 height 182
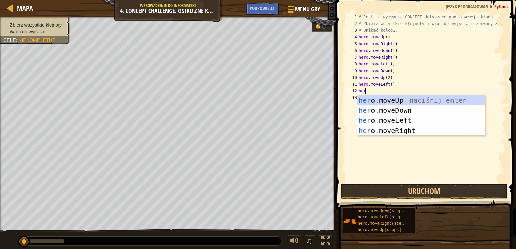
type textarea "hero"
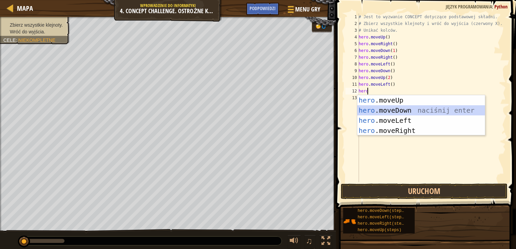
click at [377, 113] on div "hero .moveUp naciśnij enter hero .moveDown naciśnij enter hero .moveLeft naciśn…" at bounding box center [421, 125] width 128 height 61
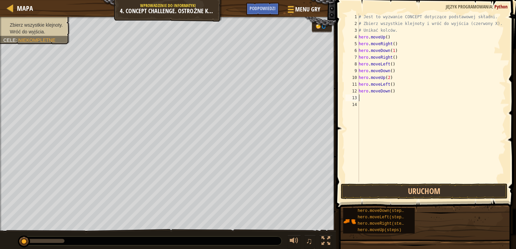
click at [363, 98] on div "# Jest to wyzwanie CONCEPT dotyczące podstawowej składni. # Zbierz wszystkie kl…" at bounding box center [431, 105] width 149 height 182
click at [363, 97] on div "# Jest to wyzwanie CONCEPT dotyczące podstawowej składni. # Zbierz wszystkie kl…" at bounding box center [431, 105] width 149 height 182
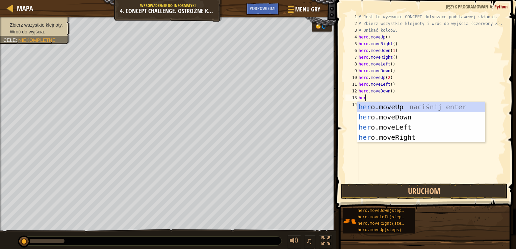
type textarea "hero"
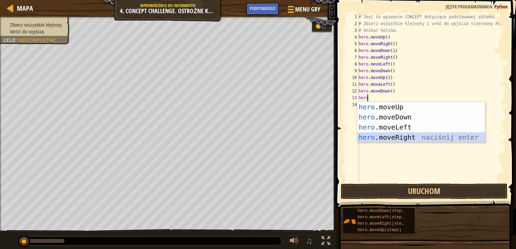
click at [402, 134] on div "hero .moveUp naciśnij enter hero .moveDown naciśnij enter hero .moveLeft naciśn…" at bounding box center [421, 132] width 128 height 61
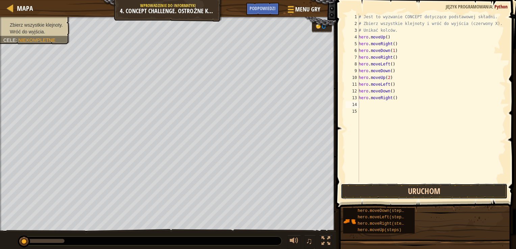
click at [402, 188] on button "Uruchom" at bounding box center [424, 192] width 167 height 16
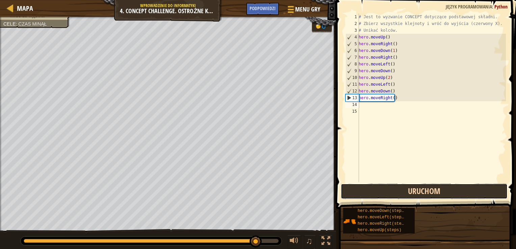
click at [357, 192] on button "Uruchom" at bounding box center [424, 192] width 167 height 16
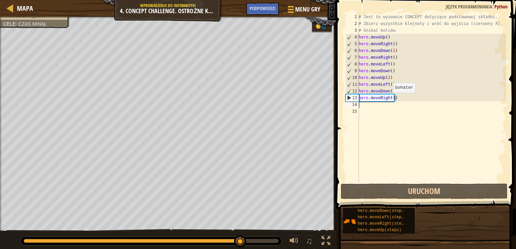
click at [389, 99] on div "# Jest to wyzwanie CONCEPT dotyczące podstawowej składni. # Zbierz wszystkie kl…" at bounding box center [431, 105] width 149 height 182
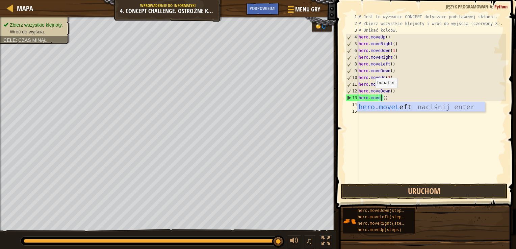
scroll to position [3, 1]
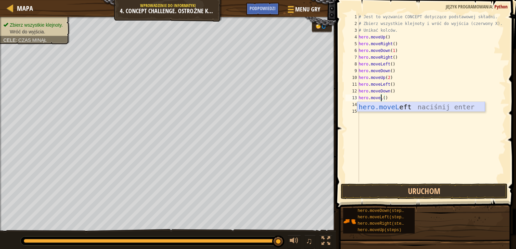
click at [384, 106] on div "hero.moveL eft naciśnij enter" at bounding box center [421, 117] width 128 height 30
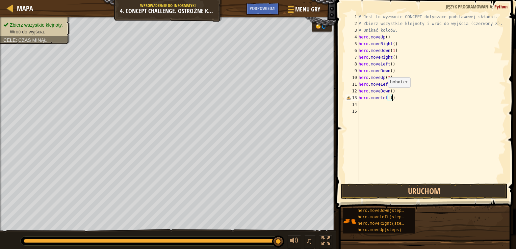
scroll to position [3, 2]
type textarea "hero.moveLeft()"
click at [368, 189] on button "Uruchom" at bounding box center [424, 192] width 167 height 16
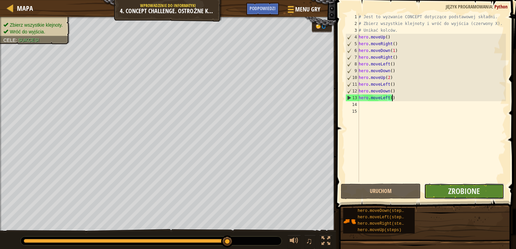
click at [435, 192] on button "Zrobione" at bounding box center [464, 192] width 80 height 16
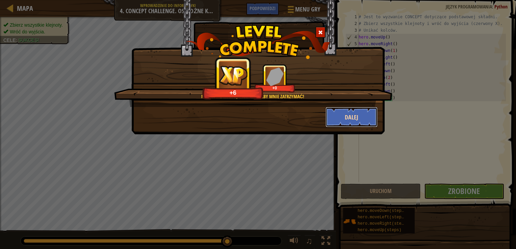
click at [361, 117] on button "Dalej" at bounding box center [351, 117] width 52 height 20
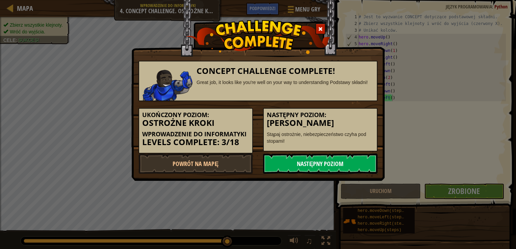
click at [317, 160] on link "Następny poziom" at bounding box center [320, 164] width 114 height 20
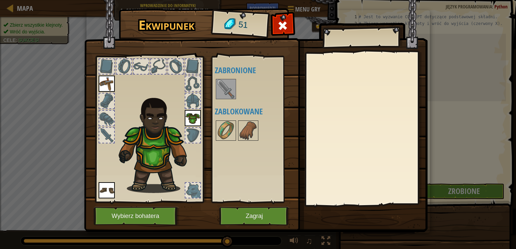
click at [230, 97] on img at bounding box center [225, 89] width 19 height 19
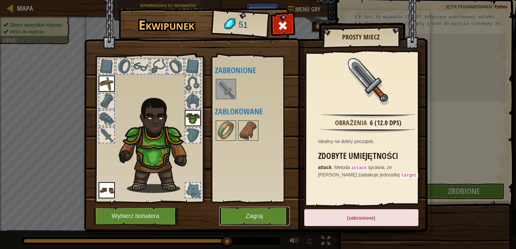
click at [253, 217] on button "Zagraj" at bounding box center [254, 216] width 71 height 19
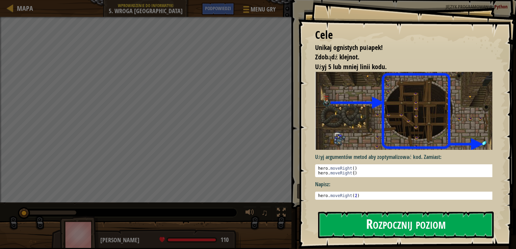
click at [355, 229] on button "Rozpocznij poziom" at bounding box center [406, 225] width 176 height 27
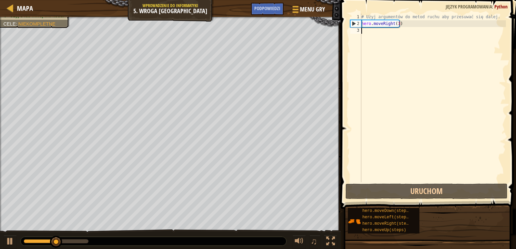
click at [368, 32] on div "# Użyj argumentów do metod ruchu aby przesuwać się dalej. hero . moveRight ( 3 )" at bounding box center [433, 105] width 146 height 182
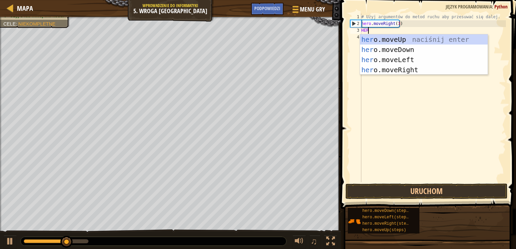
type textarea "HERO"
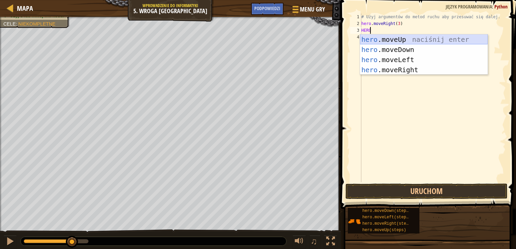
click at [382, 40] on div "hero .moveUp naciśnij enter hero .moveDown naciśnij enter hero .moveLeft naciśn…" at bounding box center [424, 64] width 128 height 61
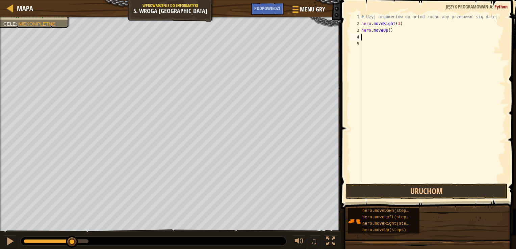
click at [376, 42] on div "# Użyj argumentów do metod ruchu aby przesuwać się dalej. hero . moveRight ( 3 …" at bounding box center [433, 105] width 146 height 182
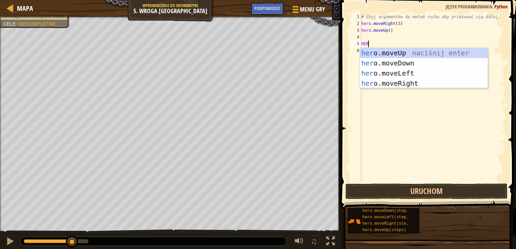
type textarea "HERO"
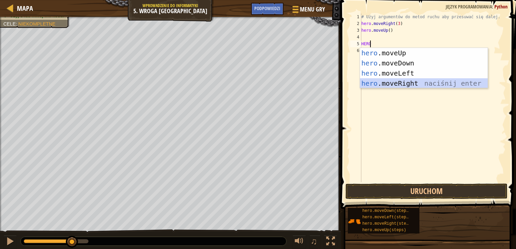
click at [400, 82] on div "hero .moveUp naciśnij enter hero .moveDown naciśnij enter hero .moveLeft naciśn…" at bounding box center [424, 78] width 128 height 61
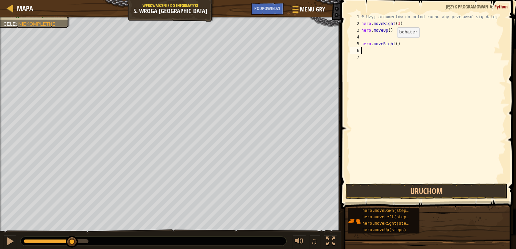
click at [391, 44] on div "# Użyj argumentów do metod ruchu aby przesuwać się dalej. hero . moveRight ( 3 …" at bounding box center [433, 105] width 146 height 182
click at [400, 46] on div "# Użyj argumentów do metod ruchu aby przesuwać się dalej. hero . moveRight ( 3 …" at bounding box center [433, 105] width 146 height 182
type textarea "h"
click at [366, 34] on div "# Użyj argumentów do metod ruchu aby przesuwać się dalej. hero . moveRight ( 3 …" at bounding box center [433, 105] width 146 height 182
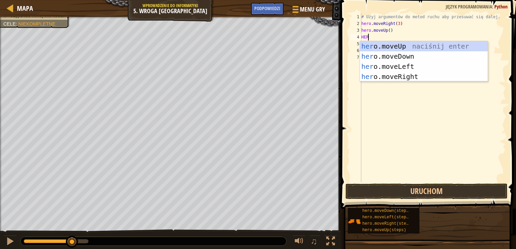
type textarea "HERO"
click at [384, 75] on div "hero .moveUp naciśnij enter hero .moveDown naciśnij enter hero .moveLeft naciśn…" at bounding box center [424, 71] width 128 height 61
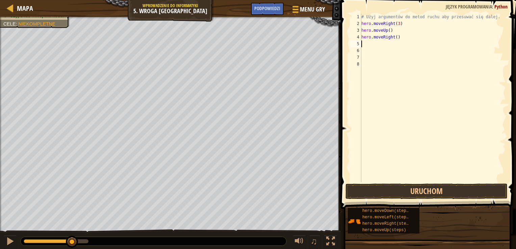
click at [372, 43] on div "# Użyj argumentów do metod ruchu aby przesuwać się dalej. hero . moveRight ( 3 …" at bounding box center [433, 105] width 146 height 182
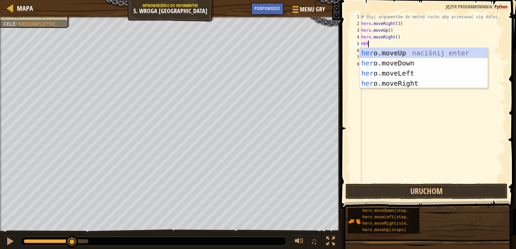
type textarea "HERO"
click at [375, 63] on div "hero .moveUp naciśnij enter hero .moveDown naciśnij enter hero .moveLeft naciśn…" at bounding box center [424, 78] width 128 height 61
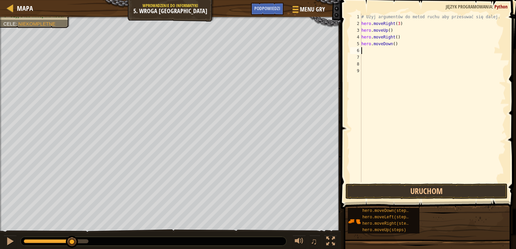
click at [366, 53] on div "# Użyj argumentów do metod ruchu aby przesuwać się dalej. hero . moveRight ( 3 …" at bounding box center [433, 105] width 146 height 182
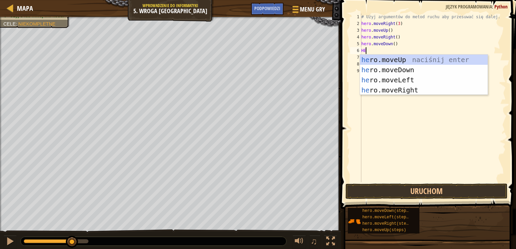
type textarea "H"
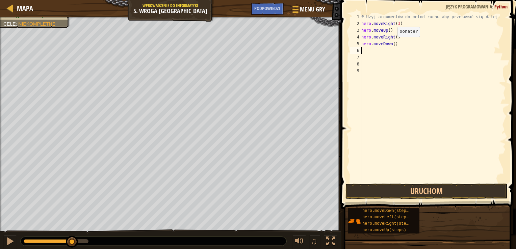
click at [392, 44] on div "# Użyj argumentów do metod ruchu aby przesuwać się dalej. hero . moveRight ( 3 …" at bounding box center [433, 105] width 146 height 182
type textarea "hero.moveDown(3)"
click at [364, 52] on div "# Użyj argumentów do metod ruchu aby przesuwać się dalej. hero . moveRight ( 3 …" at bounding box center [433, 105] width 146 height 182
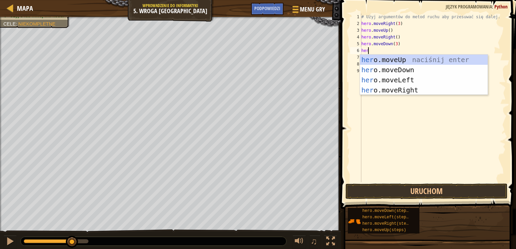
type textarea "hero"
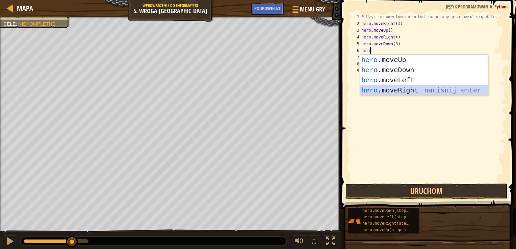
click at [393, 90] on div "hero .moveUp naciśnij enter hero .moveDown naciśnij enter hero .moveLeft naciśn…" at bounding box center [424, 85] width 128 height 61
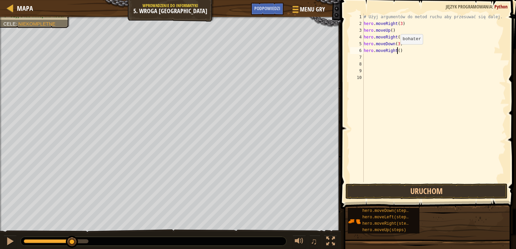
click at [397, 51] on div "# Użyj argumentów do metod ruchu aby przesuwać się dalej. hero . moveRight ( 3 …" at bounding box center [434, 105] width 144 height 182
type textarea "hero.moveRight(2)"
click at [444, 193] on button "Uruchom" at bounding box center [426, 192] width 162 height 16
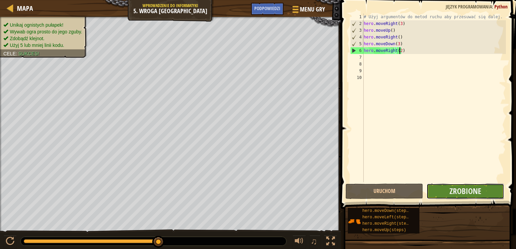
click at [448, 190] on button "Zrobione" at bounding box center [465, 192] width 78 height 16
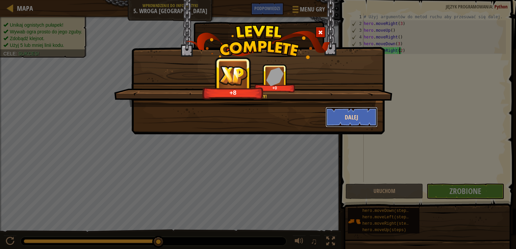
click at [365, 120] on button "Dalej" at bounding box center [351, 117] width 52 height 20
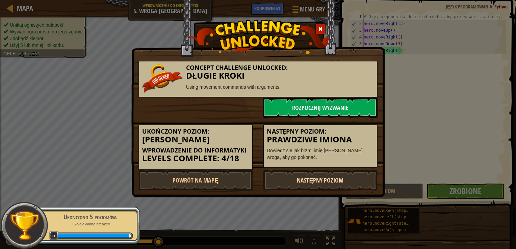
click at [337, 179] on link "Następny poziom" at bounding box center [320, 180] width 114 height 20
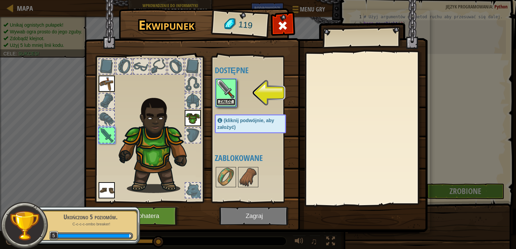
click at [227, 100] on button "Załóż" at bounding box center [225, 102] width 19 height 7
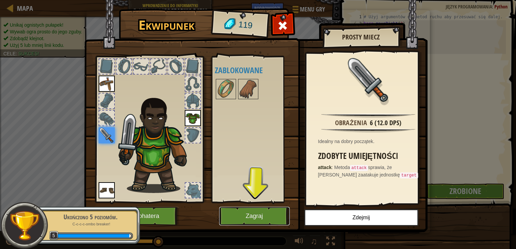
click at [277, 215] on button "Zagraj" at bounding box center [254, 216] width 71 height 19
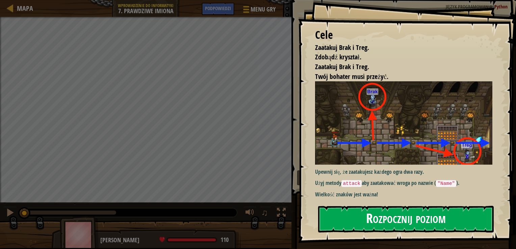
click at [375, 227] on button "Rozpocznij poziom" at bounding box center [406, 219] width 176 height 27
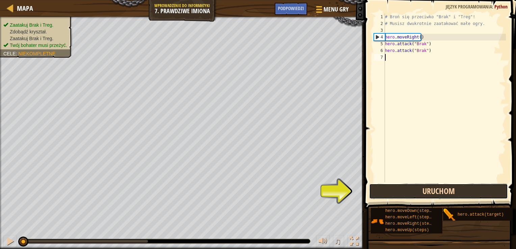
click at [412, 188] on button "Uruchom" at bounding box center [438, 192] width 139 height 16
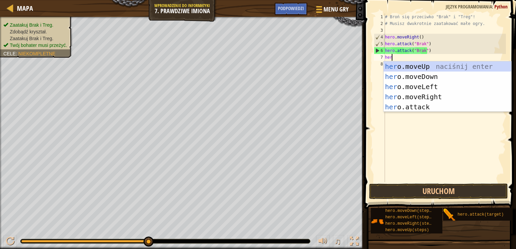
type textarea "hero"
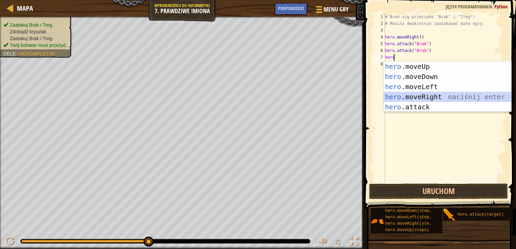
click at [433, 97] on div "hero .moveUp naciśnij enter hero .moveDown naciśnij enter hero .moveLeft naciśn…" at bounding box center [448, 96] width 128 height 71
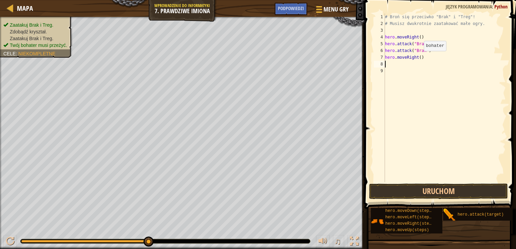
click at [417, 57] on div "# Broń się przeciwko "Brak" i "Treg"! # Musisz dwukrotnie zaatakować małe ogry.…" at bounding box center [445, 105] width 122 height 182
type textarea "hero.moveRight(2)"
click at [390, 69] on div "# Broń się przeciwko "Brak" i "Treg"! # Musisz dwukrotnie zaatakować małe ogry.…" at bounding box center [445, 105] width 122 height 182
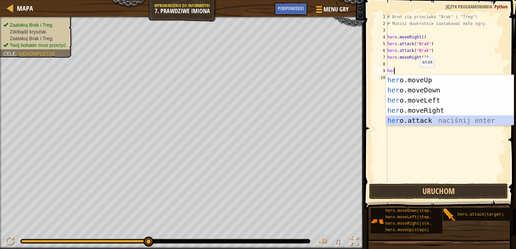
click at [419, 117] on div "her o.moveUp naciśnij enter her o.moveDown naciśnij enter her o.moveLeft naciśn…" at bounding box center [450, 110] width 128 height 71
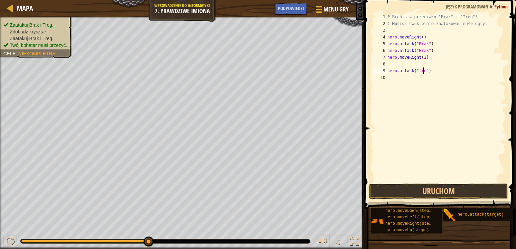
scroll to position [3, 3]
click at [475, 188] on button "Uruchom" at bounding box center [438, 192] width 139 height 16
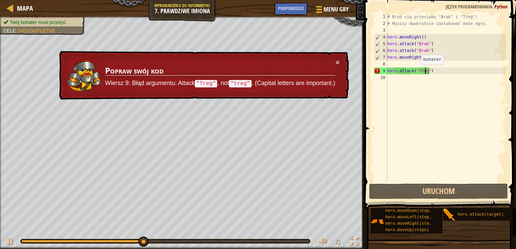
click at [418, 72] on div "# Broń się przeciwko "Brak" i "Treg"! # Musisz dwukrotnie zaatakować małe ogry.…" at bounding box center [446, 105] width 120 height 182
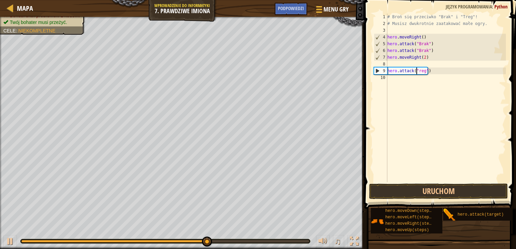
type textarea "hero.attack("Treg")"
click at [390, 78] on div "# Broń się przeciwko "Brak" i "Treg"! # Musisz dwukrotnie zaatakować małe ogry.…" at bounding box center [446, 105] width 120 height 182
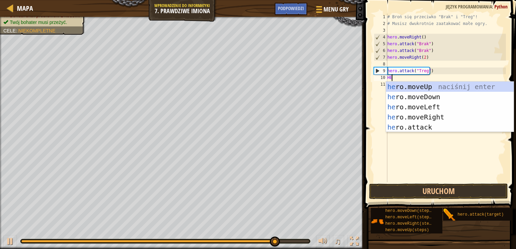
type textarea "HERO"
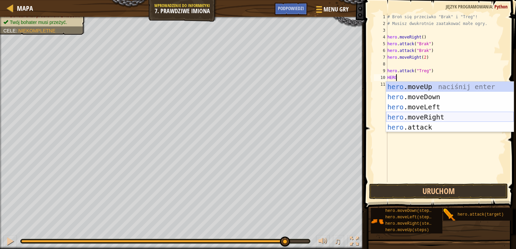
click at [415, 114] on div "hero .moveUp naciśnij enter hero .moveDown naciśnij enter hero .moveLeft naciśn…" at bounding box center [450, 117] width 128 height 71
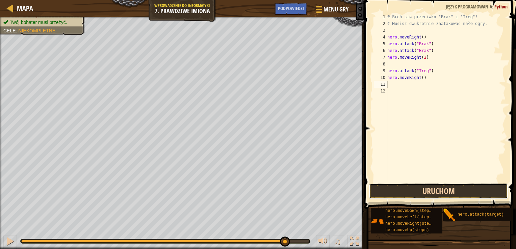
click at [427, 190] on button "Uruchom" at bounding box center [438, 192] width 139 height 16
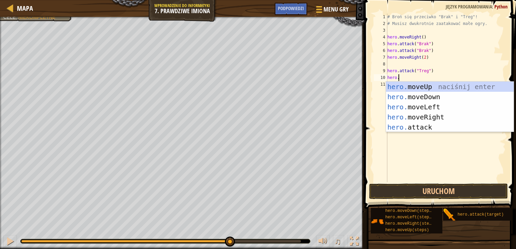
scroll to position [3, 0]
click at [416, 126] on div "hero. moveUp naciśnij enter hero. moveDown naciśnij enter hero. moveLeft naciśn…" at bounding box center [450, 117] width 128 height 71
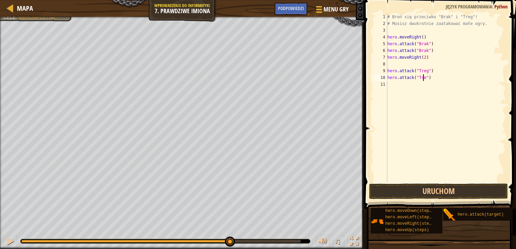
scroll to position [3, 3]
type textarea "hero.attack("Treg")"
click at [447, 186] on button "Uruchom" at bounding box center [438, 192] width 139 height 16
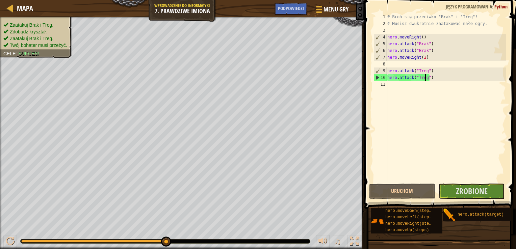
click at [391, 86] on div "# Broń się przeciwko "Brak" i "Treg"! # Musisz dwukrotnie zaatakować małe ogry.…" at bounding box center [446, 105] width 120 height 182
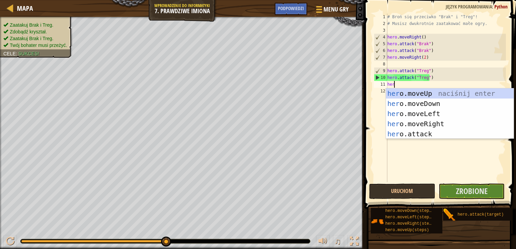
type textarea "hero"
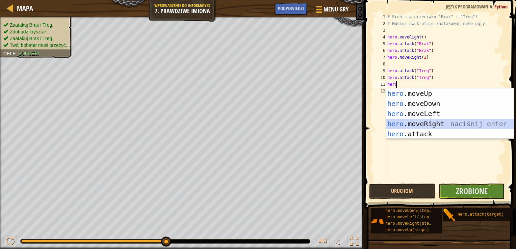
click at [432, 122] on div "hero .moveUp naciśnij enter hero .moveDown naciśnij enter hero .moveLeft naciśn…" at bounding box center [450, 123] width 128 height 71
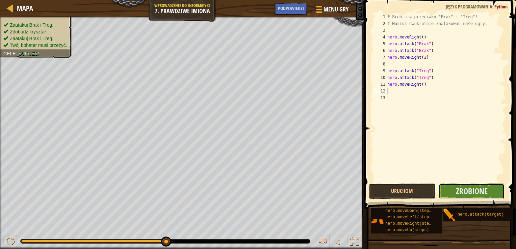
click at [444, 191] on button "Zrobione" at bounding box center [472, 192] width 66 height 16
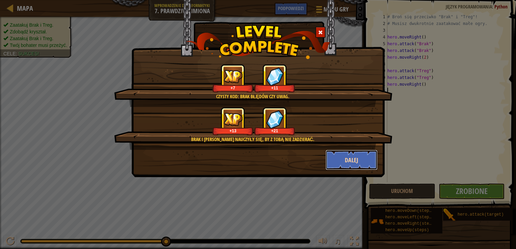
click at [365, 159] on button "Dalej" at bounding box center [351, 160] width 52 height 20
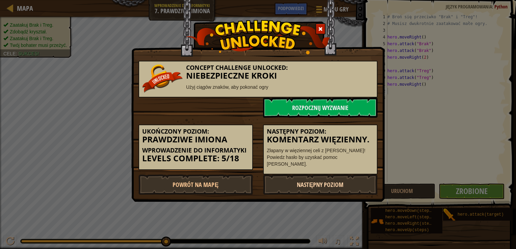
click at [327, 182] on link "Następny poziom" at bounding box center [320, 185] width 114 height 20
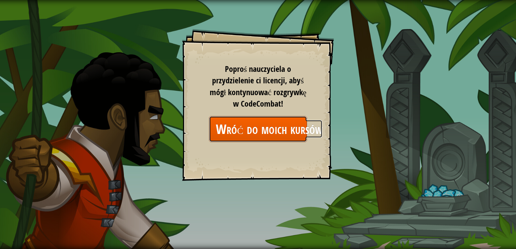
click at [270, 133] on link "Wróć do moich kursów" at bounding box center [258, 129] width 98 height 26
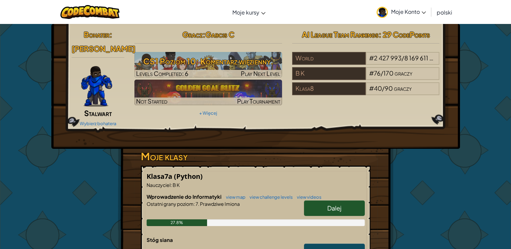
scroll to position [68, 0]
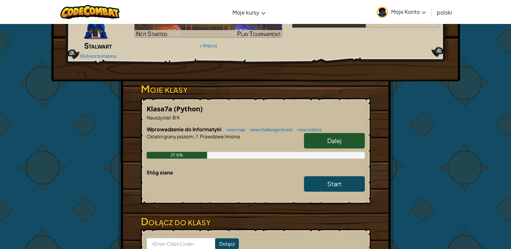
click at [325, 140] on link "Dalej" at bounding box center [334, 141] width 61 height 16
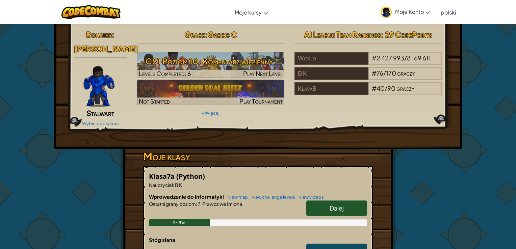
select select "pl"
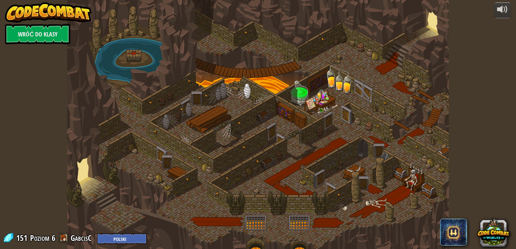
select select "pl"
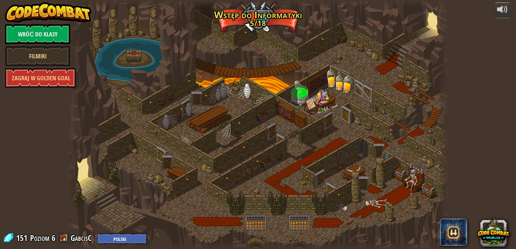
select select "pl"
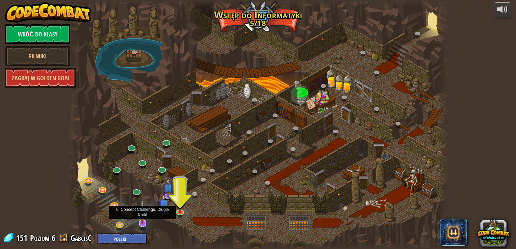
click at [146, 220] on img at bounding box center [142, 212] width 11 height 24
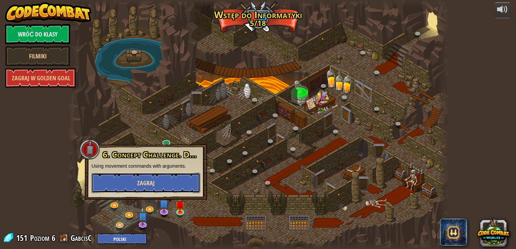
click at [150, 179] on span "Zagraj" at bounding box center [146, 183] width 18 height 8
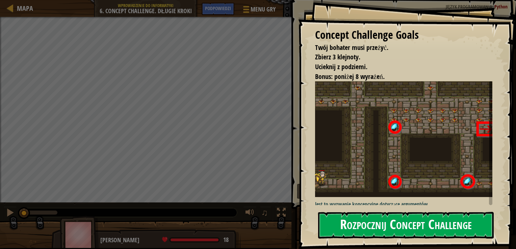
click at [363, 222] on button "Rozpocznij Concept Challenge" at bounding box center [406, 225] width 176 height 27
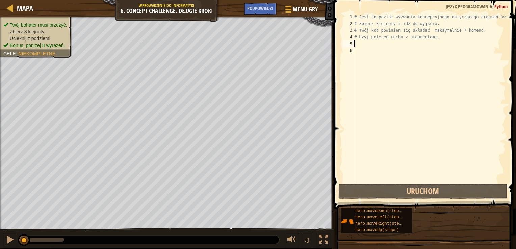
click at [357, 41] on div "# Jest to poziom wyzwania koncepcyjnego dotyczącego argumentów. # Zbierz klejno…" at bounding box center [429, 105] width 153 height 182
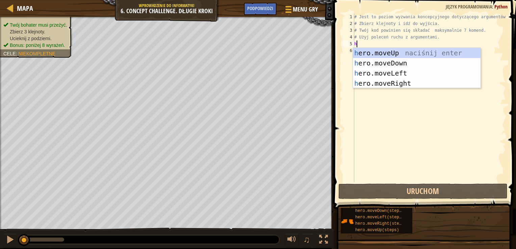
scroll to position [3, 0]
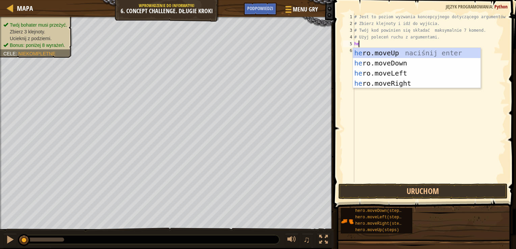
type textarea "her"
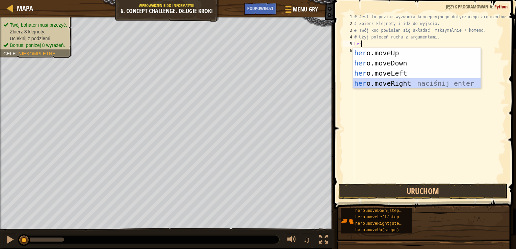
click at [378, 83] on div "her o.moveUp naciśnij enter her o.moveDown naciśnij enter her o.moveLeft naciśn…" at bounding box center [417, 78] width 128 height 61
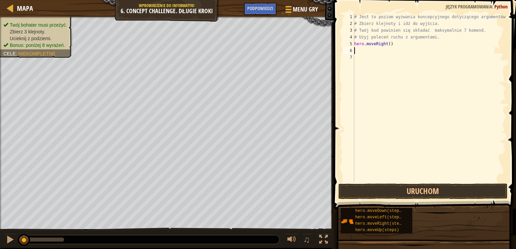
click at [367, 52] on div "# Jest to poziom wyzwania koncepcyjnego dotyczącego argumentów. # Zbierz klejno…" at bounding box center [429, 105] width 153 height 182
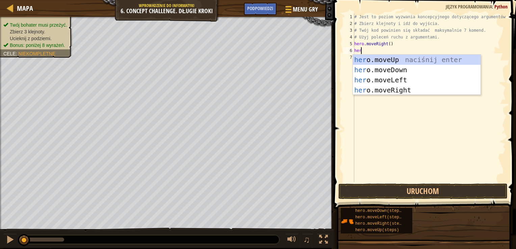
type textarea "hero"
click at [395, 60] on div "hero .moveUp naciśnij enter hero .moveDown naciśnij enter hero .moveLeft naciśn…" at bounding box center [417, 85] width 128 height 61
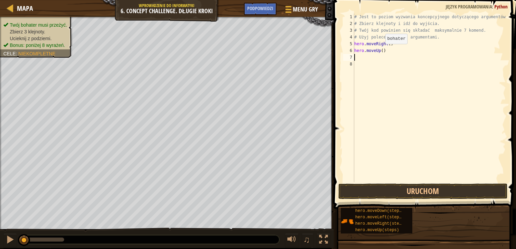
click at [380, 51] on div "# Jest to poziom wyzwania koncepcyjnego dotyczącego argumentów. # Zbierz klejno…" at bounding box center [429, 105] width 153 height 182
type textarea "hero.moveUp(3)"
click at [355, 59] on div "# Jest to poziom wyzwania koncepcyjnego dotyczącego argumentów. # Zbierz klejno…" at bounding box center [429, 105] width 153 height 182
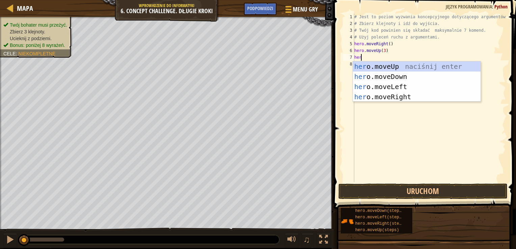
type textarea "hero"
click at [388, 99] on div "hero .moveUp naciśnij enter hero .moveDown naciśnij enter hero .moveLeft naciśn…" at bounding box center [417, 91] width 128 height 61
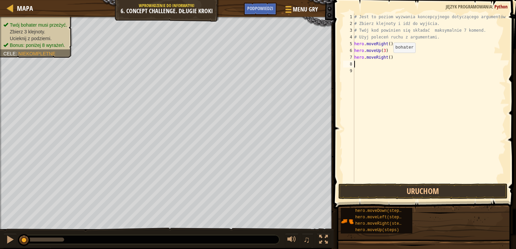
click at [388, 59] on div "# Jest to poziom wyzwania koncepcyjnego dotyczącego argumentów. # Zbierz klejno…" at bounding box center [429, 105] width 153 height 182
click at [387, 57] on div "# Jest to poziom wyzwania koncepcyjnego dotyczącego argumentów. # Zbierz klejno…" at bounding box center [429, 98] width 153 height 169
type textarea "hero.moveRight(2)"
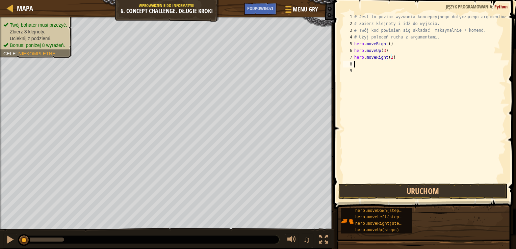
click at [359, 65] on div "# Jest to poziom wyzwania koncepcyjnego dotyczącego argumentów. # Zbierz klejno…" at bounding box center [429, 105] width 153 height 182
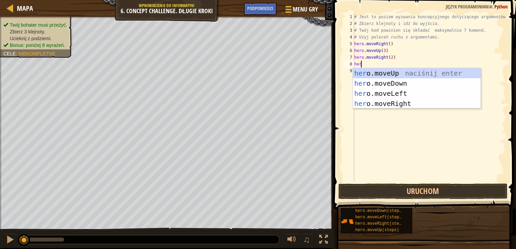
type textarea "hero"
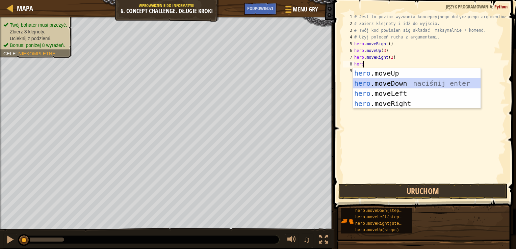
click at [388, 85] on div "hero .moveUp naciśnij enter hero .moveDown naciśnij enter hero .moveLeft naciśn…" at bounding box center [417, 98] width 128 height 61
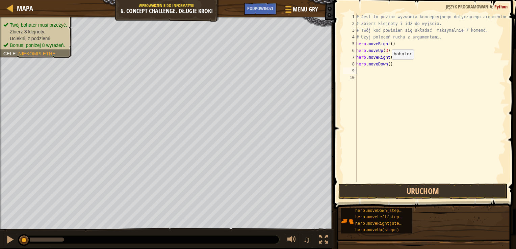
click at [388, 66] on div "# Jest to poziom wyzwania koncepcyjnego dotyczącego argumentów. # Zbierz klejno…" at bounding box center [430, 105] width 151 height 182
type textarea "hero.moveDown(3)"
click at [361, 72] on div "# Jest to poziom wyzwania koncepcyjnego dotyczącego argumentów. # Zbierz klejno…" at bounding box center [430, 105] width 151 height 182
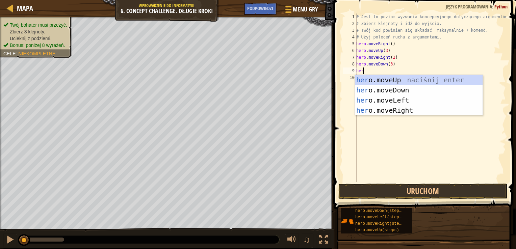
type textarea "hero"
click at [391, 97] on div "hero .moveUp naciśnij enter hero .moveDown naciśnij enter hero .moveLeft naciśn…" at bounding box center [419, 105] width 128 height 61
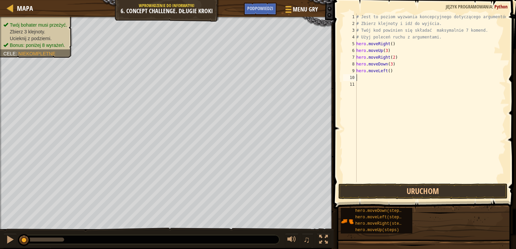
click at [362, 81] on div "# Jest to poziom wyzwania koncepcyjnego dotyczącego argumentów. # Zbierz klejno…" at bounding box center [430, 105] width 151 height 182
click at [359, 77] on div "# Jest to poziom wyzwania koncepcyjnego dotyczącego argumentów. # Zbierz klejno…" at bounding box center [430, 105] width 151 height 182
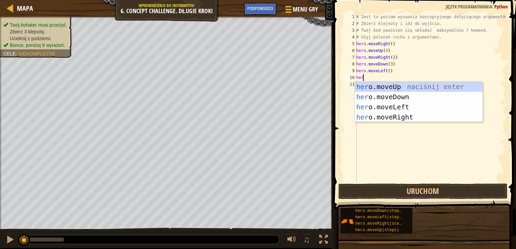
type textarea "hero"
click at [384, 86] on div "hero .moveUp naciśnij enter hero .moveDown naciśnij enter hero .moveLeft naciśn…" at bounding box center [419, 112] width 128 height 61
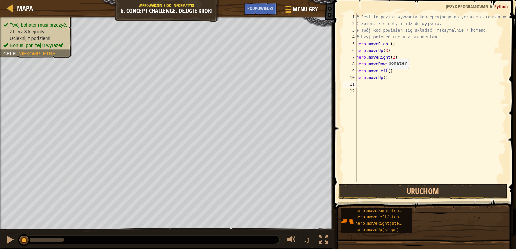
click at [383, 76] on div "# Jest to poziom wyzwania koncepcyjnego dotyczącego argumentów. # Zbierz klejno…" at bounding box center [430, 105] width 151 height 182
type textarea "hero.moveUp(2)"
click at [365, 85] on div "# Jest to poziom wyzwania koncepcyjnego dotyczącego argumentów. # Zbierz klejno…" at bounding box center [430, 105] width 151 height 182
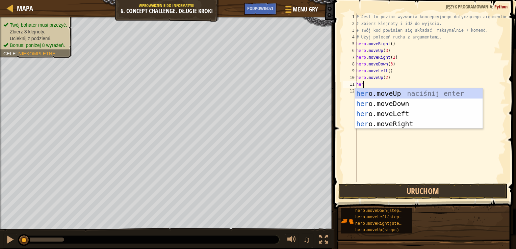
type textarea "hero"
click at [387, 122] on div "hero .moveUp naciśnij enter hero .moveDown naciśnij enter hero .moveLeft naciśn…" at bounding box center [419, 118] width 128 height 61
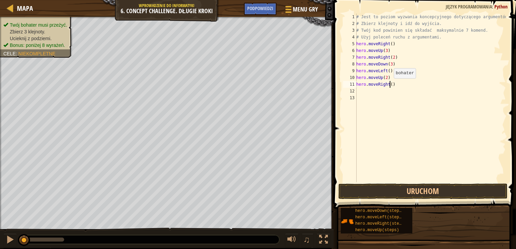
click at [390, 85] on div "# Jest to poziom wyzwania koncepcyjnego dotyczącego argumentów. # Zbierz klejno…" at bounding box center [430, 105] width 151 height 182
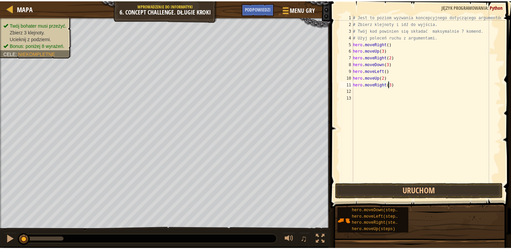
scroll to position [3, 3]
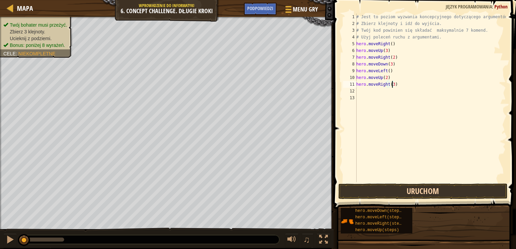
type textarea "hero.moveRight(3)"
click at [416, 191] on button "Uruchom" at bounding box center [422, 192] width 169 height 16
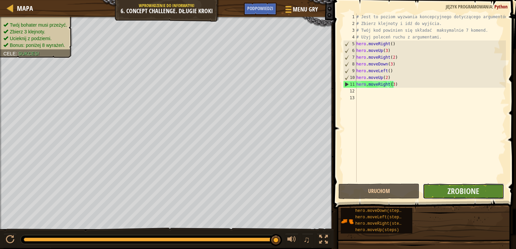
click at [436, 190] on button "Zrobione" at bounding box center [463, 192] width 81 height 16
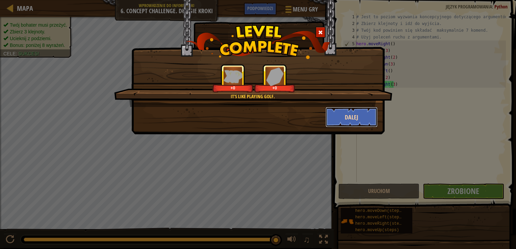
click at [339, 121] on button "Dalej" at bounding box center [351, 117] width 52 height 20
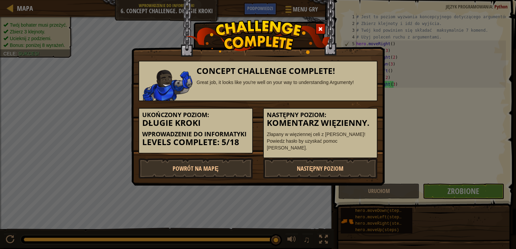
click at [340, 119] on h3 "Komentarz więzienny." at bounding box center [320, 123] width 107 height 9
click at [220, 164] on link "Powrót na Mapę" at bounding box center [195, 168] width 114 height 20
select select "pl"
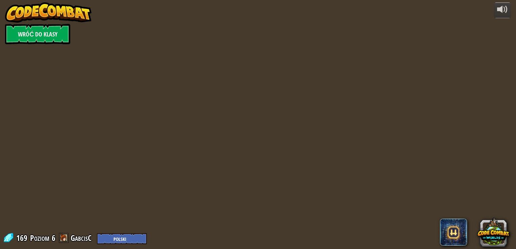
select select "pl"
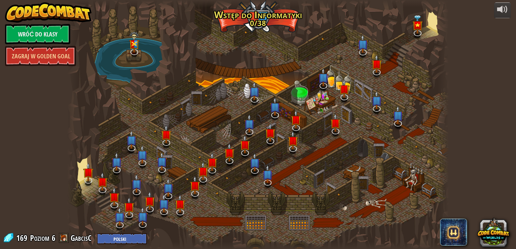
select select "pl"
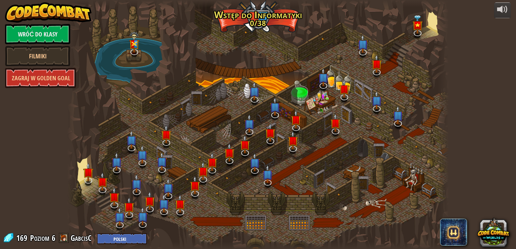
select select "pl"
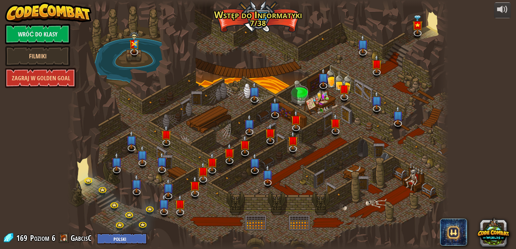
select select "pl"
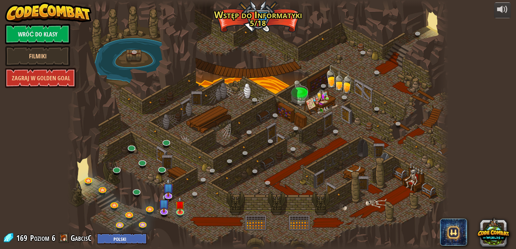
select select "pl"
click at [179, 212] on link at bounding box center [181, 212] width 14 height 14
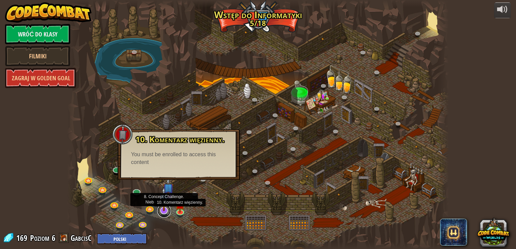
click at [163, 212] on link at bounding box center [164, 211] width 14 height 14
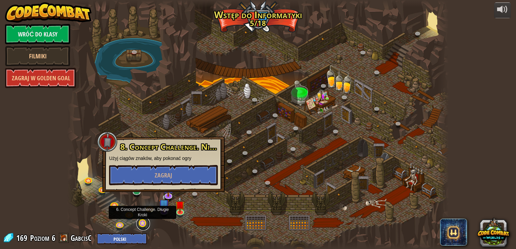
click at [144, 221] on link at bounding box center [143, 224] width 14 height 14
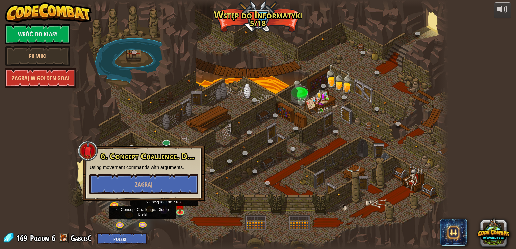
click at [162, 209] on img at bounding box center [164, 199] width 11 height 24
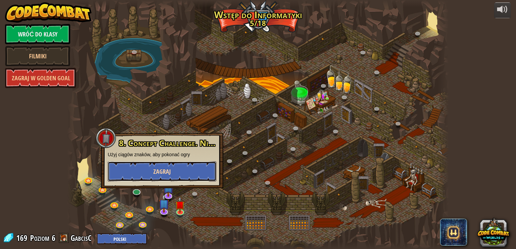
click at [160, 175] on span "Zagraj" at bounding box center [162, 171] width 18 height 8
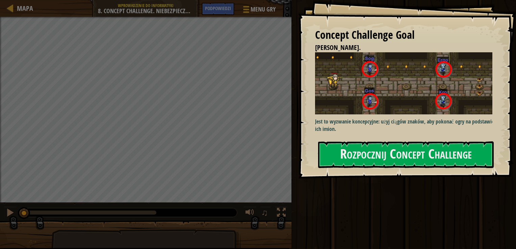
click at [115, 221] on div at bounding box center [145, 237] width 291 height 34
click at [366, 157] on button "Rozpocznij Concept Challenge" at bounding box center [406, 154] width 176 height 27
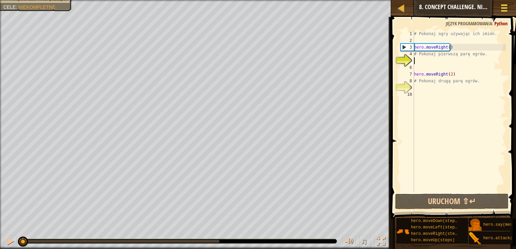
click at [501, 5] on span at bounding box center [504, 4] width 6 height 1
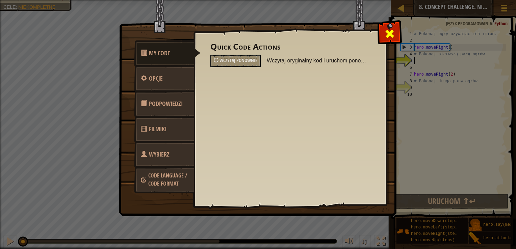
click at [392, 32] on span at bounding box center [389, 33] width 11 height 11
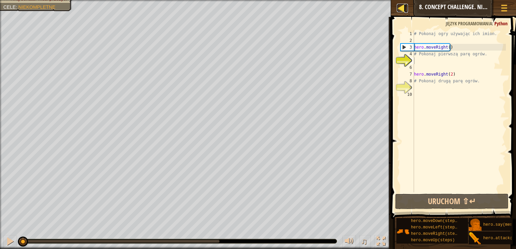
click at [398, 11] on div at bounding box center [401, 8] width 8 height 8
select select "pl"
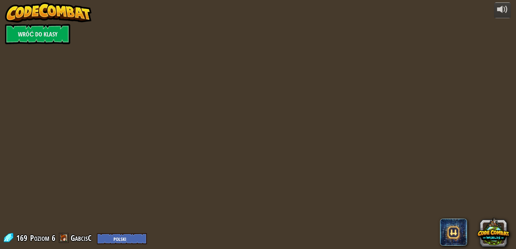
select select "pl"
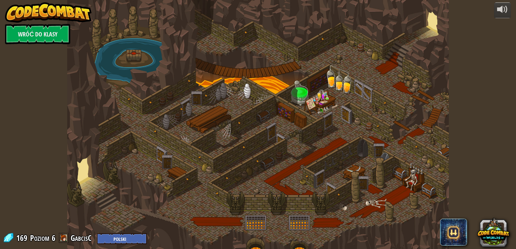
select select "pl"
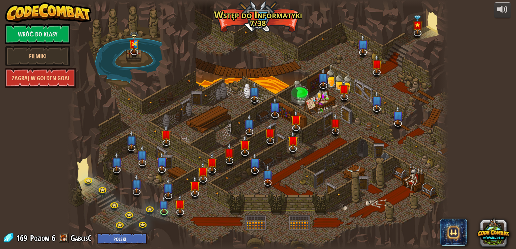
select select "pl"
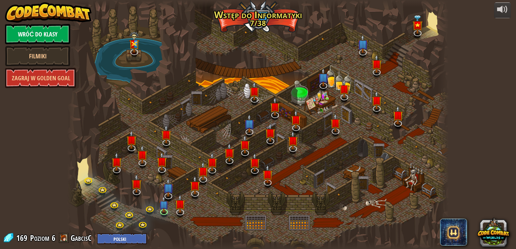
select select "pl"
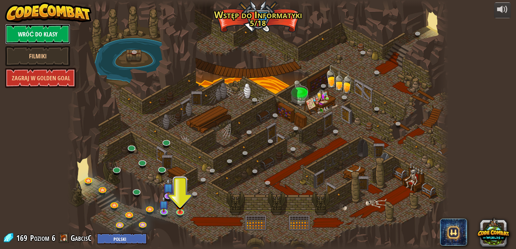
click at [46, 33] on link "Wróć do klasy" at bounding box center [37, 34] width 65 height 20
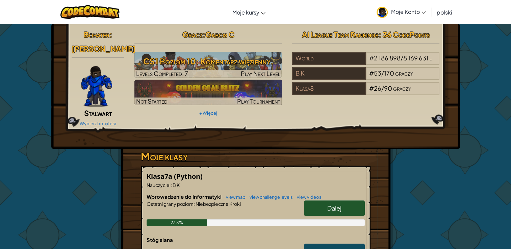
click at [97, 44] on span "[PERSON_NAME]" at bounding box center [104, 48] width 64 height 9
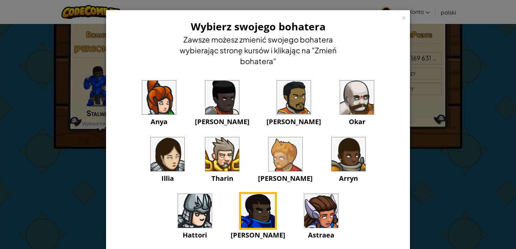
click at [275, 194] on img at bounding box center [258, 211] width 34 height 34
click at [53, 60] on div "× Wybierz swojego bohatera [PERSON_NAME] możesz zmienić swojego bohatera wybier…" at bounding box center [258, 124] width 516 height 249
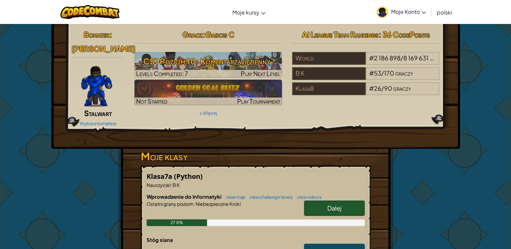
drag, startPoint x: 108, startPoint y: 48, endPoint x: 99, endPoint y: 43, distance: 10.7
click at [99, 43] on h2 "Bohater : [PERSON_NAME]" at bounding box center [98, 41] width 53 height 28
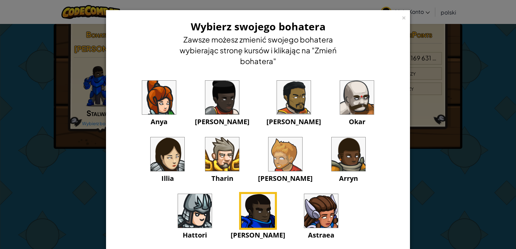
click at [59, 50] on div "× Wybierz swojego bohatera [PERSON_NAME] możesz zmienić swojego bohatera wybier…" at bounding box center [258, 124] width 516 height 249
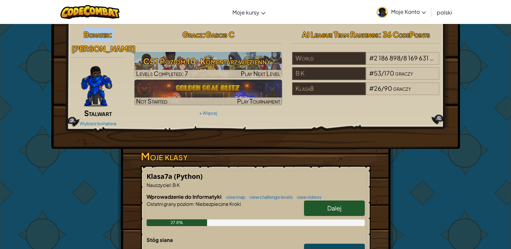
drag, startPoint x: 82, startPoint y: 52, endPoint x: 109, endPoint y: 56, distance: 27.3
click at [109, 56] on div "Bohater : [PERSON_NAME] Wybierz bohatera" at bounding box center [98, 77] width 63 height 101
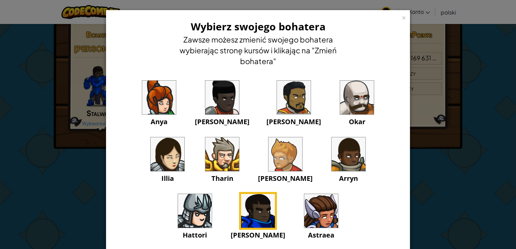
click at [37, 49] on div "× Wybierz swojego bohatera [PERSON_NAME] możesz zmienić swojego bohatera wybier…" at bounding box center [258, 124] width 516 height 249
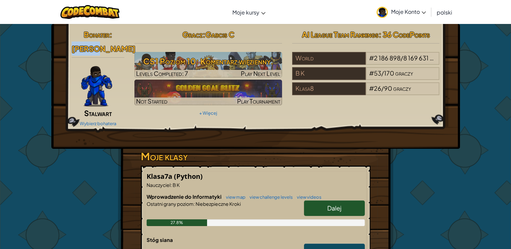
drag, startPoint x: 84, startPoint y: 49, endPoint x: 113, endPoint y: 42, distance: 30.3
click at [113, 42] on h2 "Bohater : [PERSON_NAME]" at bounding box center [98, 41] width 53 height 28
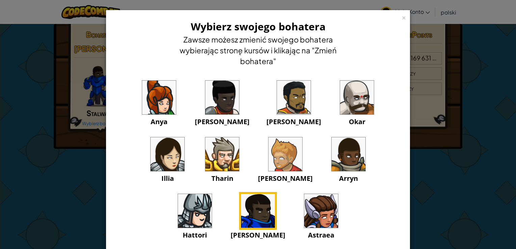
drag, startPoint x: 113, startPoint y: 42, endPoint x: 95, endPoint y: 48, distance: 19.2
drag, startPoint x: 95, startPoint y: 48, endPoint x: 35, endPoint y: 72, distance: 64.1
drag, startPoint x: 35, startPoint y: 72, endPoint x: 351, endPoint y: 181, distance: 334.2
click at [285, 192] on div "[PERSON_NAME]" at bounding box center [258, 216] width 55 height 48
drag, startPoint x: 351, startPoint y: 181, endPoint x: 475, endPoint y: 32, distance: 193.4
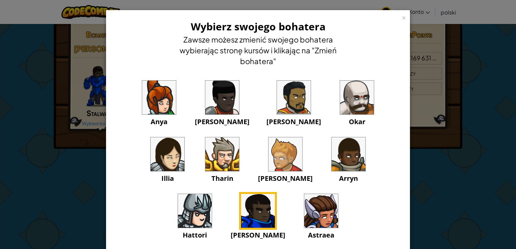
click at [475, 32] on div "× Wybierz swojego bohatera [PERSON_NAME] możesz zmienić swojego bohatera wybier…" at bounding box center [258, 124] width 516 height 249
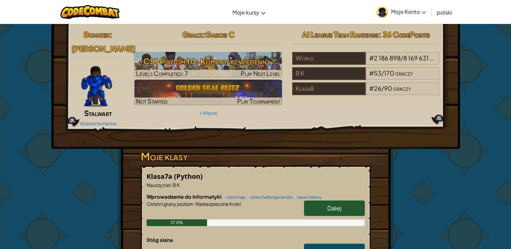
click at [389, 36] on span ": 36 CodePoints" at bounding box center [403, 34] width 51 height 9
drag, startPoint x: 391, startPoint y: 36, endPoint x: 89, endPoint y: 178, distance: 333.8
click at [89, 178] on div "Bohater : [PERSON_NAME] Wybierz bohatera Gracz : Gabcis C CS1 Poziom 10: Koment…" at bounding box center [255, 197] width 395 height 346
click at [107, 111] on span "Stalwart" at bounding box center [98, 112] width 28 height 9
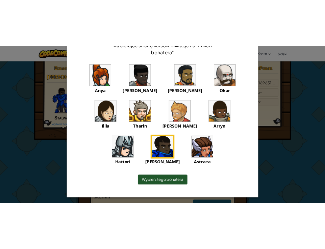
scroll to position [52, 0]
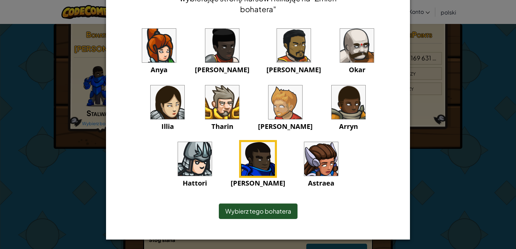
click at [275, 142] on img at bounding box center [258, 159] width 34 height 34
click at [269, 214] on span "Wybierz tego bohatera" at bounding box center [258, 211] width 66 height 8
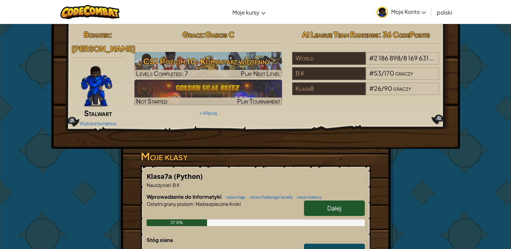
click at [104, 113] on span "Stalwart" at bounding box center [98, 112] width 28 height 9
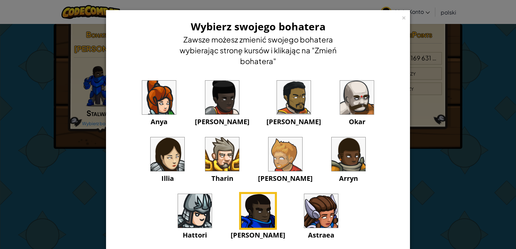
click at [101, 148] on div "× Wybierz swojego bohatera [PERSON_NAME] możesz zmienić swojego bohatera wybier…" at bounding box center [258, 124] width 516 height 249
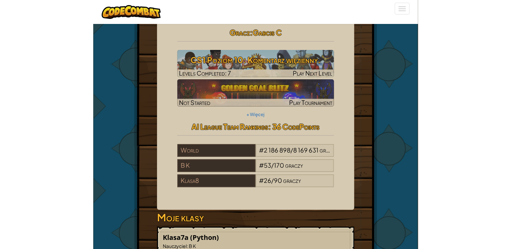
scroll to position [0, 0]
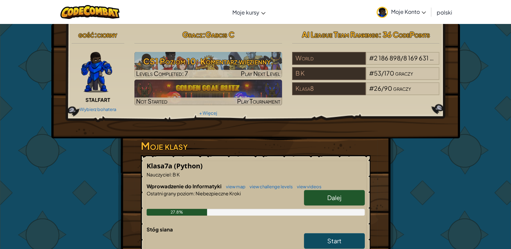
click at [420, 12] on span "Moje Konto" at bounding box center [408, 11] width 35 height 7
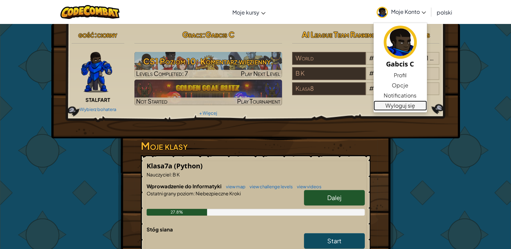
click at [399, 106] on link "Wyloguj się" at bounding box center [399, 106] width 53 height 10
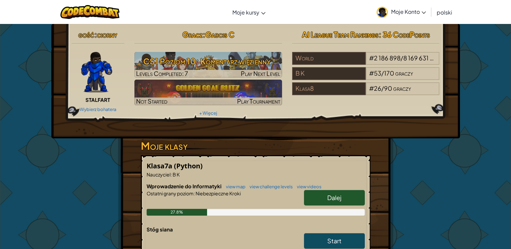
scroll to position [4, 0]
